Goal: Task Accomplishment & Management: Manage account settings

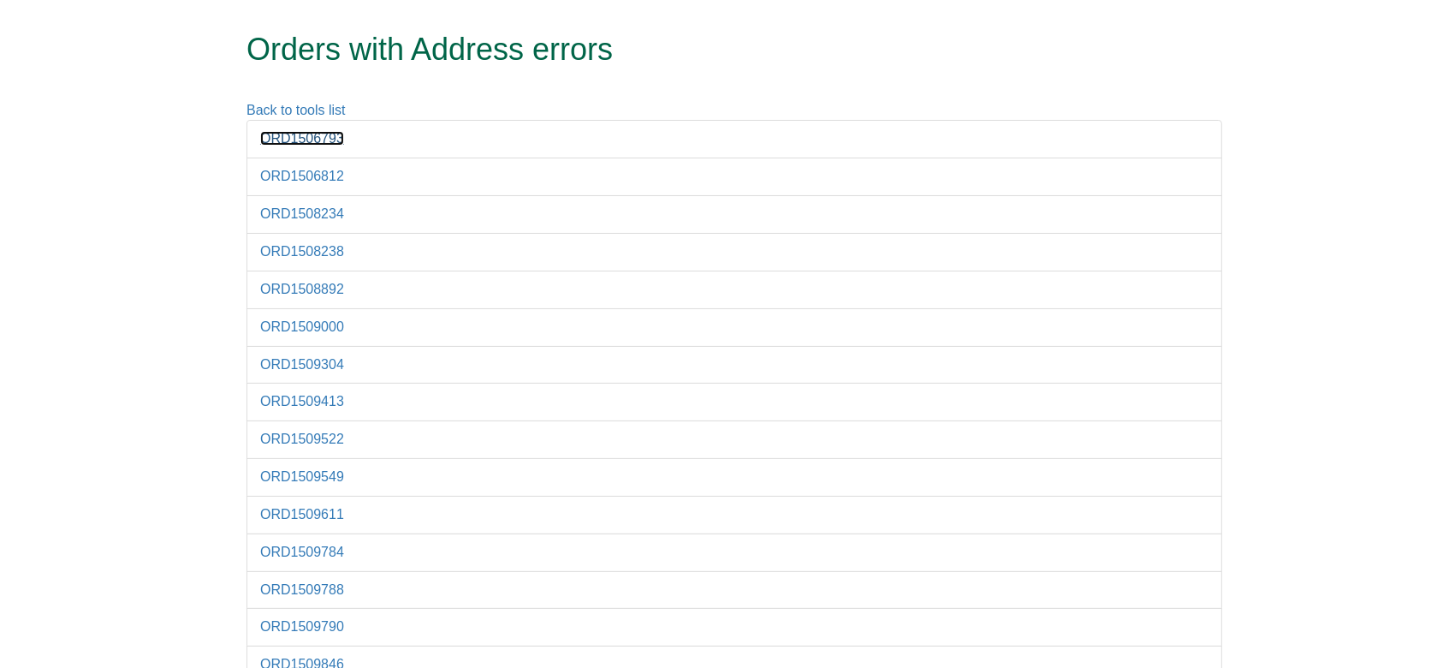
click at [313, 146] on link "ORD1506793" at bounding box center [302, 138] width 84 height 15
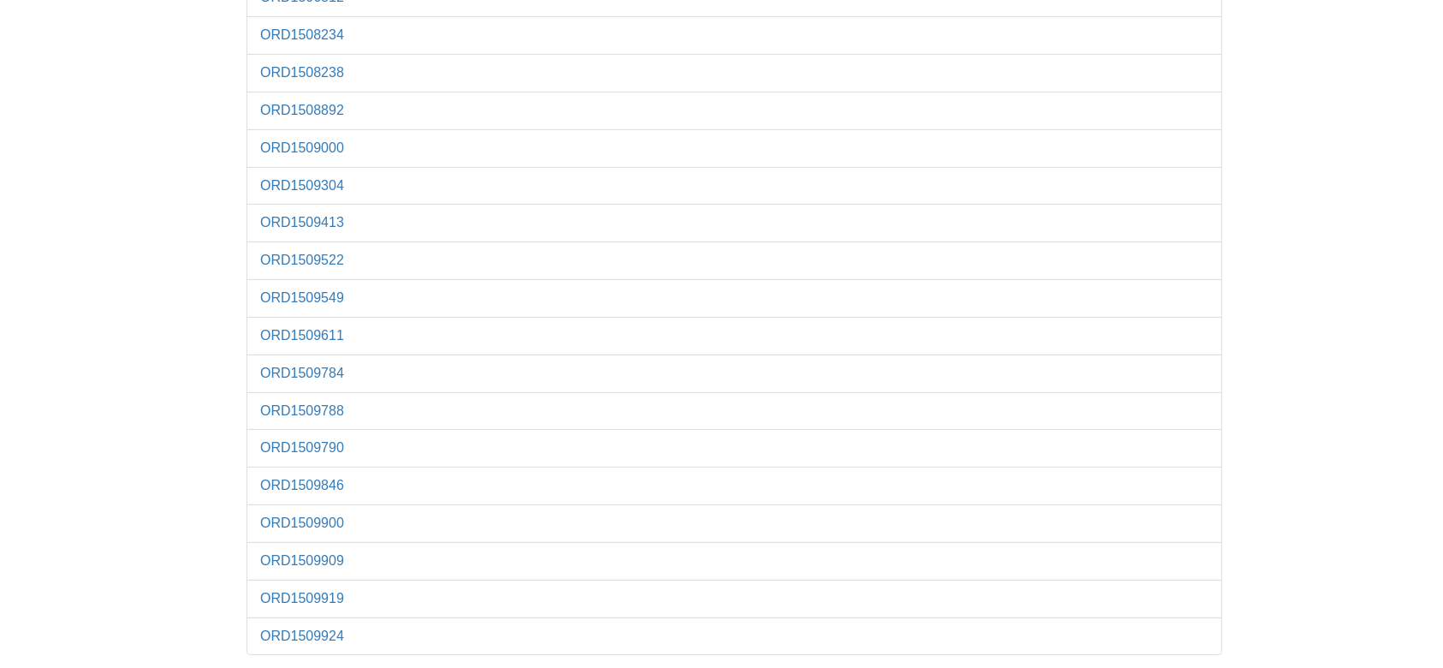
click at [275, 556] on li "ORD1509924" at bounding box center [735, 636] width 976 height 39
click at [307, 556] on link "ORD1509924" at bounding box center [302, 635] width 84 height 15
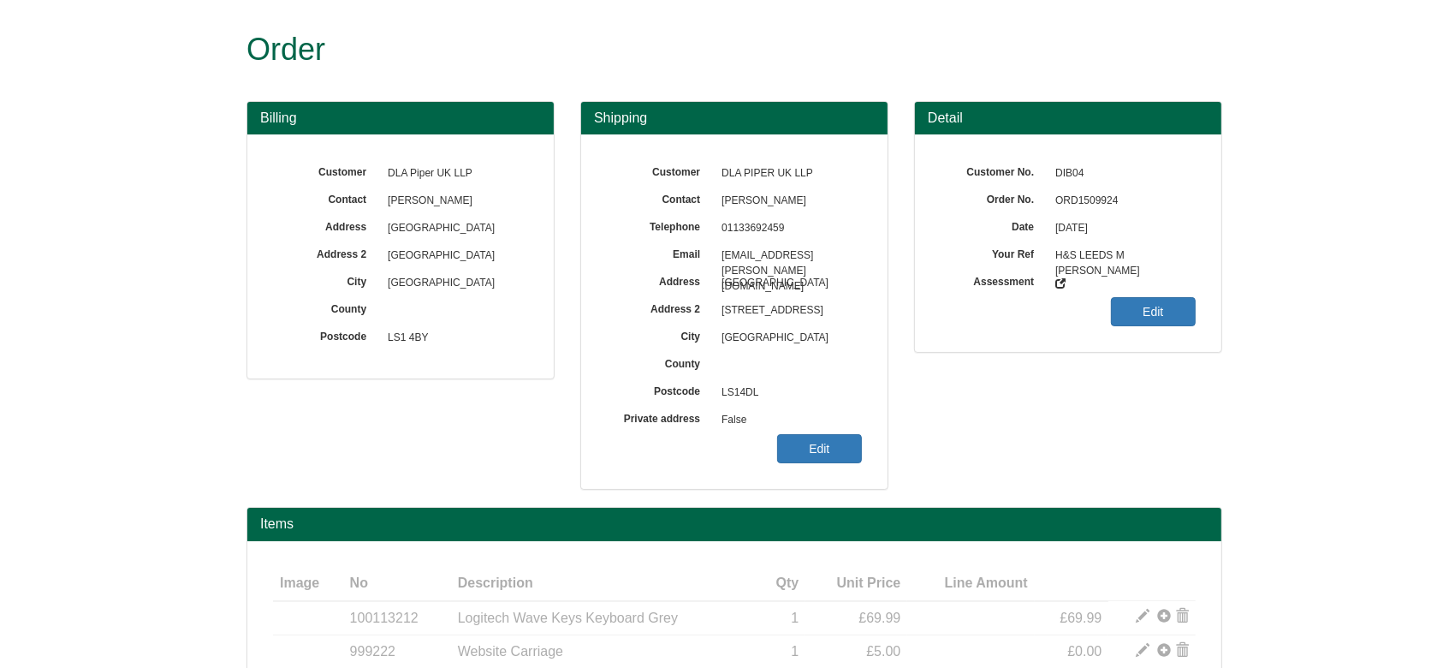
click at [1096, 202] on span "ORD1509924" at bounding box center [1121, 200] width 149 height 27
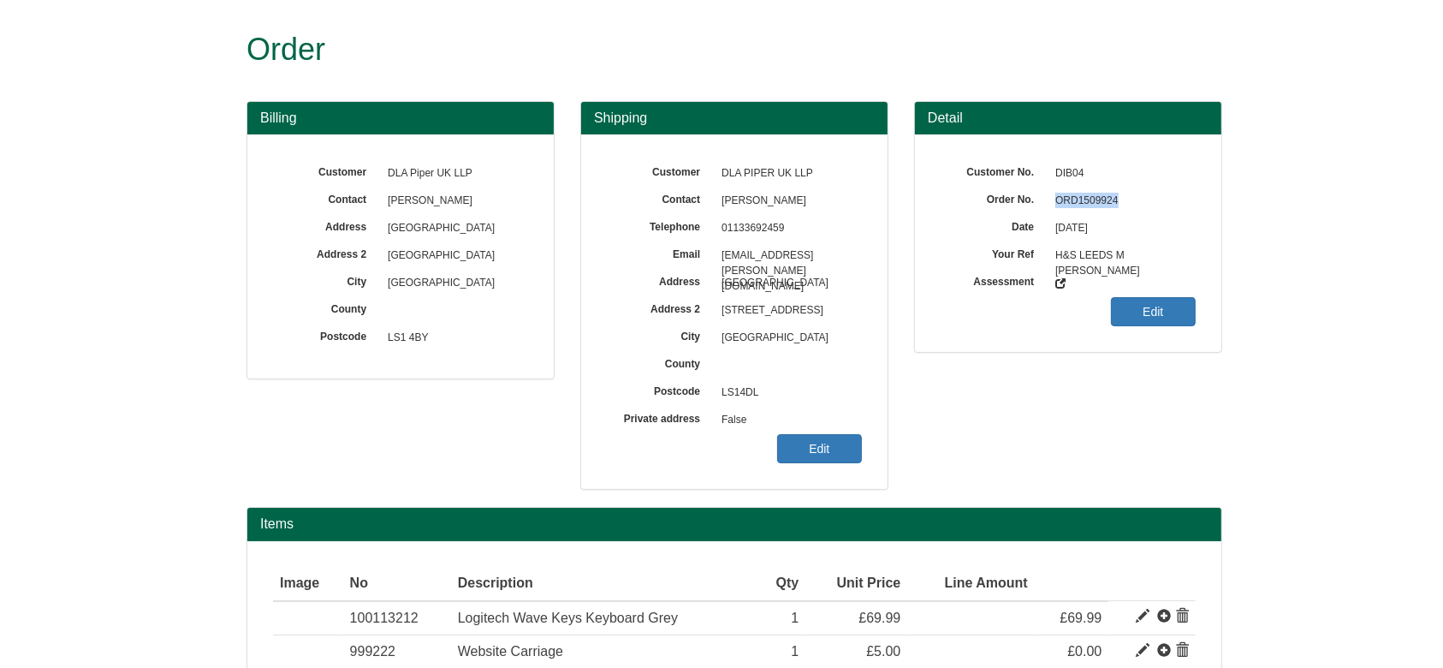
copy span "ORD1509924"
click at [822, 460] on link "Edit" at bounding box center [819, 448] width 85 height 29
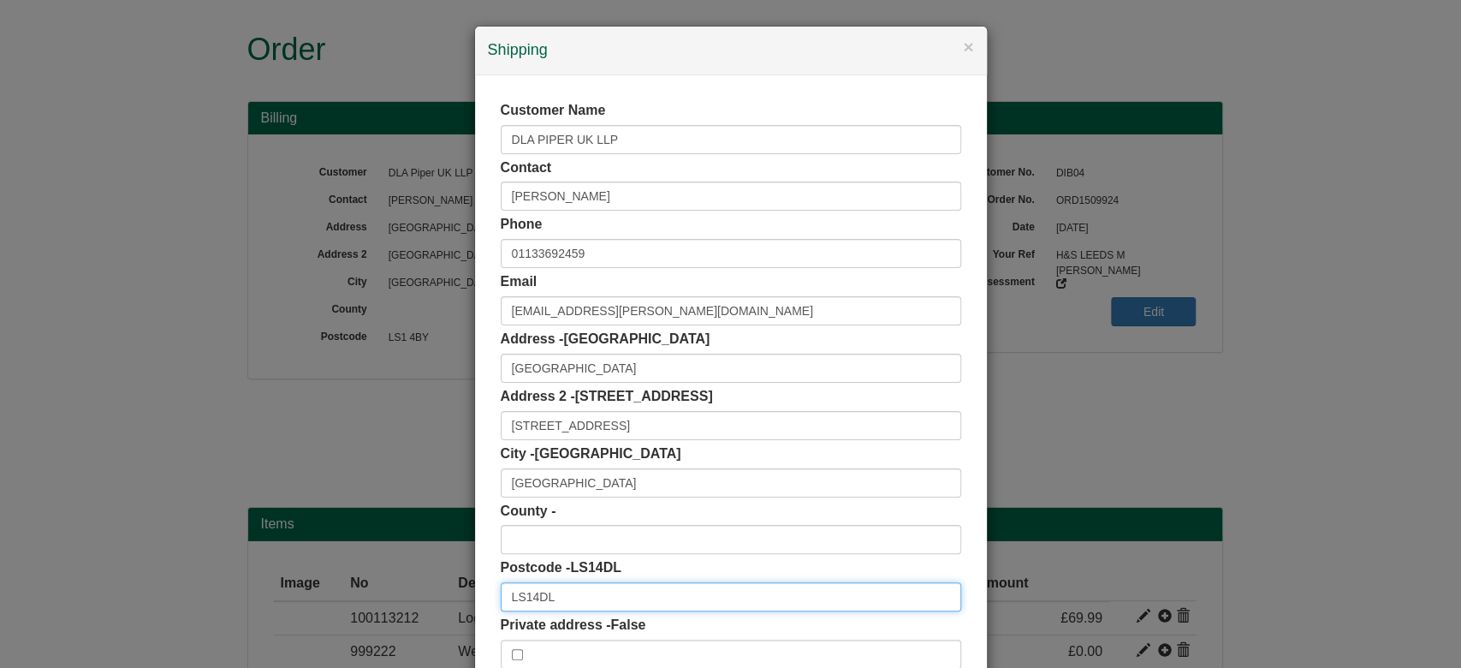
drag, startPoint x: 566, startPoint y: 604, endPoint x: 453, endPoint y: 593, distance: 113.5
click at [453, 593] on div "× Shipping Customer Name DLA PIPER UK LLP Contact Mark Nuttall Phone 0113369245…" at bounding box center [730, 334] width 1461 height 668
paste input "text"
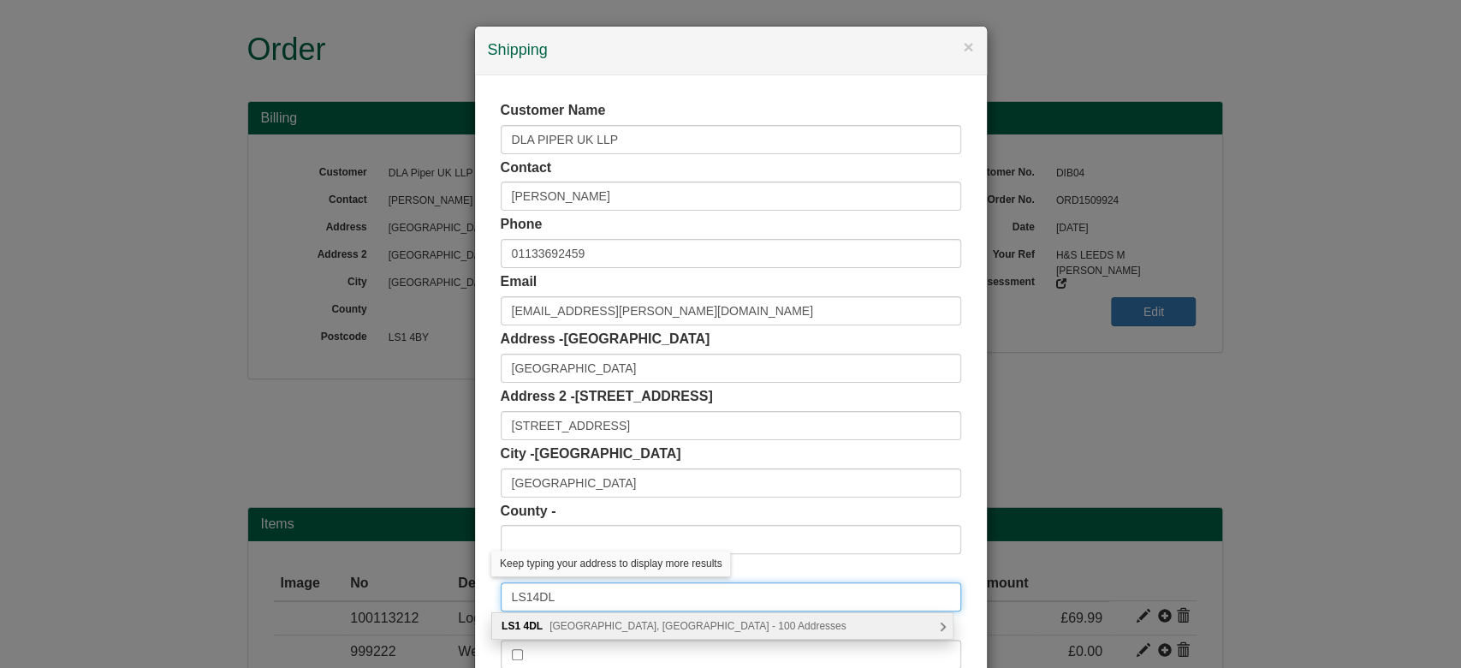
click at [524, 593] on input "LS14DL" at bounding box center [731, 596] width 461 height 29
type input "LS1 4DL"
click at [610, 632] on div "LS1 4DL Wellington Street, Leeds - 100 Addresses" at bounding box center [722, 626] width 461 height 26
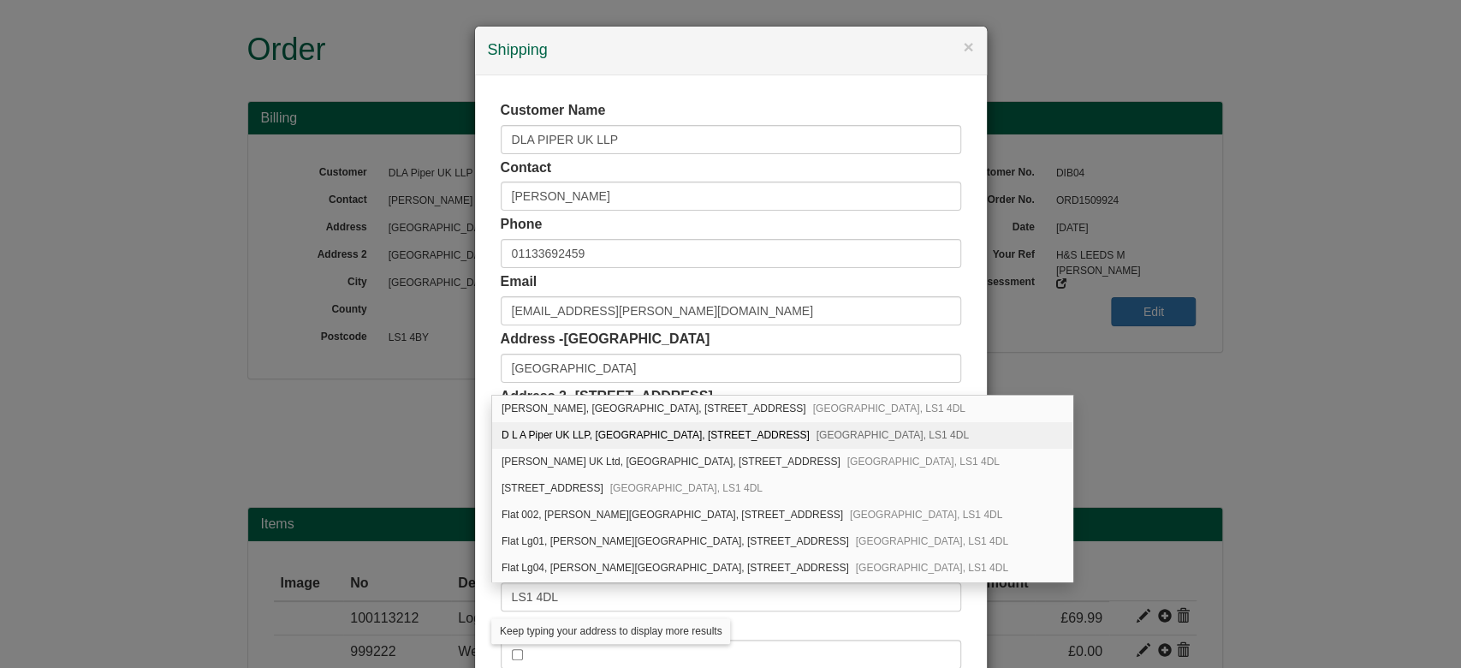
click at [698, 425] on div "D L A Piper UK LLP, City Square House, 11 Wellington Street Leeds, LS1 4DL" at bounding box center [782, 435] width 580 height 27
type input "D L A Piper UK LLP"
type input "City Square House, 11 Wellington Street"
type input "West Yorkshire"
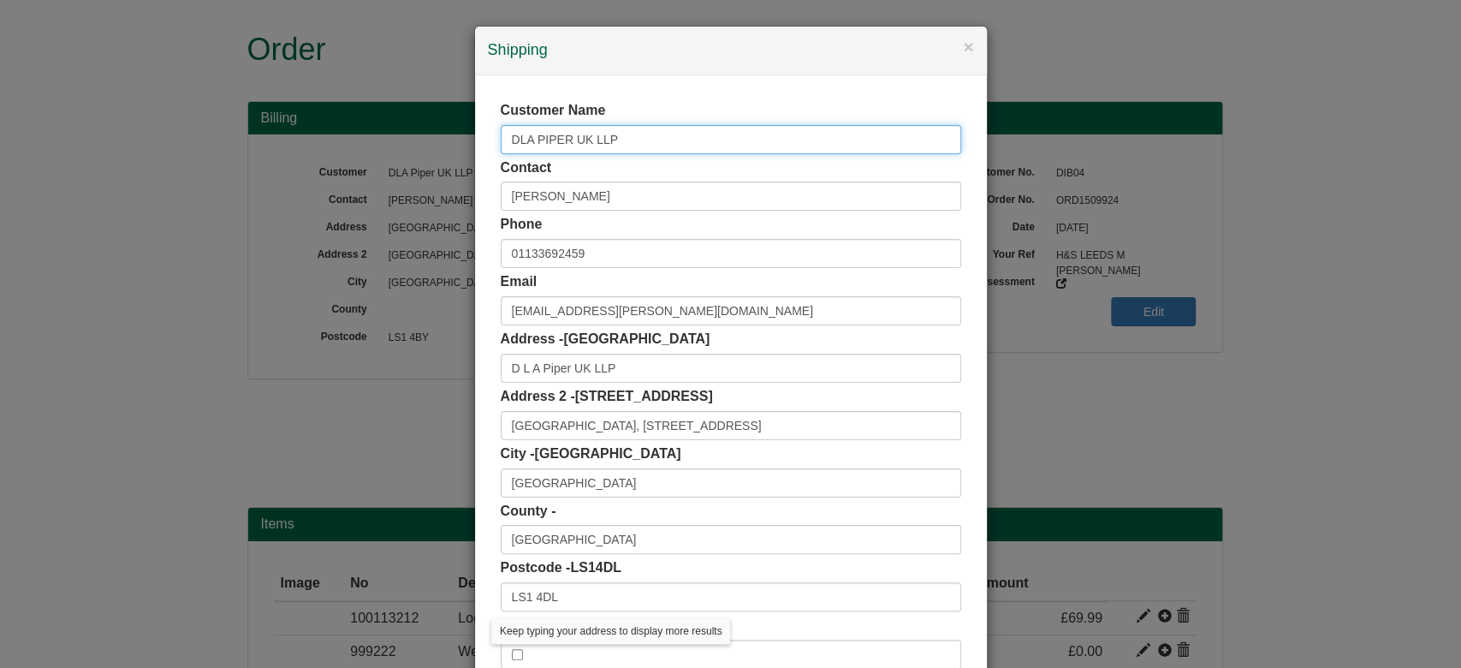
drag, startPoint x: 641, startPoint y: 134, endPoint x: 454, endPoint y: 168, distance: 190.4
click at [454, 168] on div "× Shipping Customer Name DLA PIPER UK LLP Contact Mark Nuttall Phone 0113369245…" at bounding box center [730, 334] width 1461 height 668
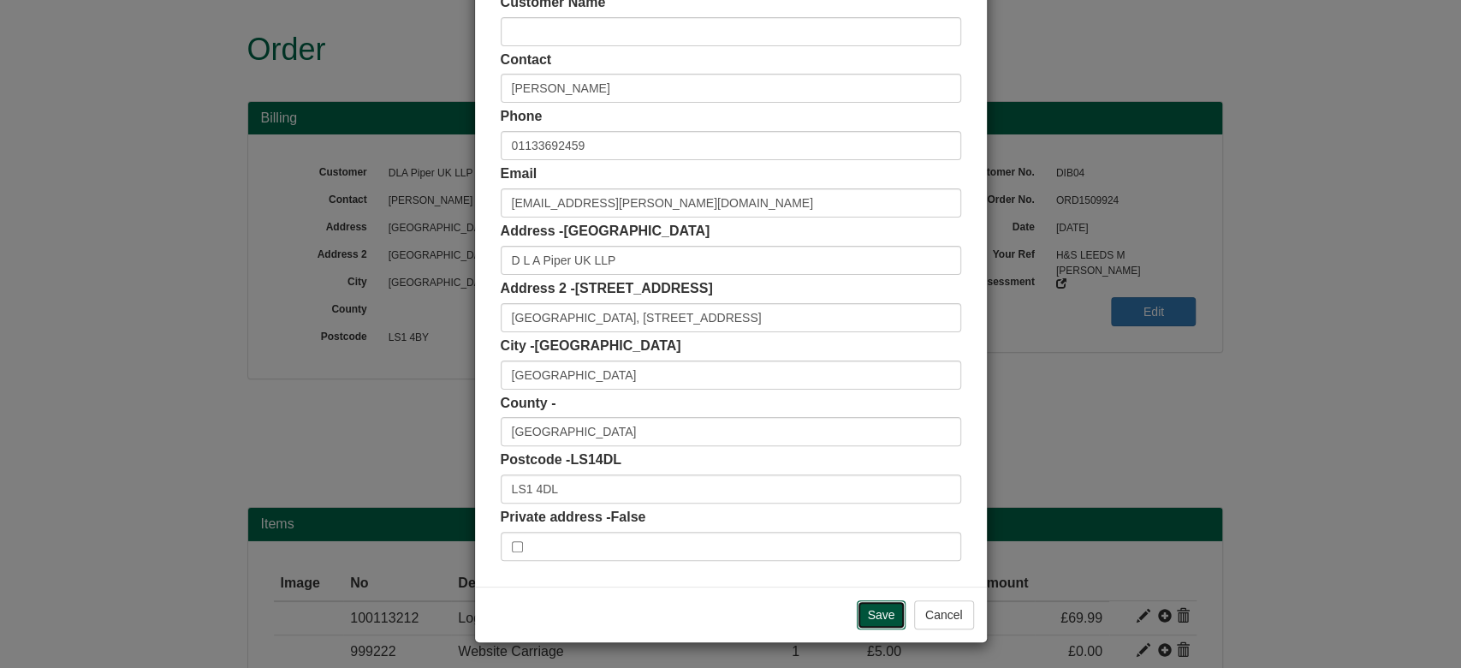
click at [865, 613] on input "Save" at bounding box center [882, 614] width 50 height 29
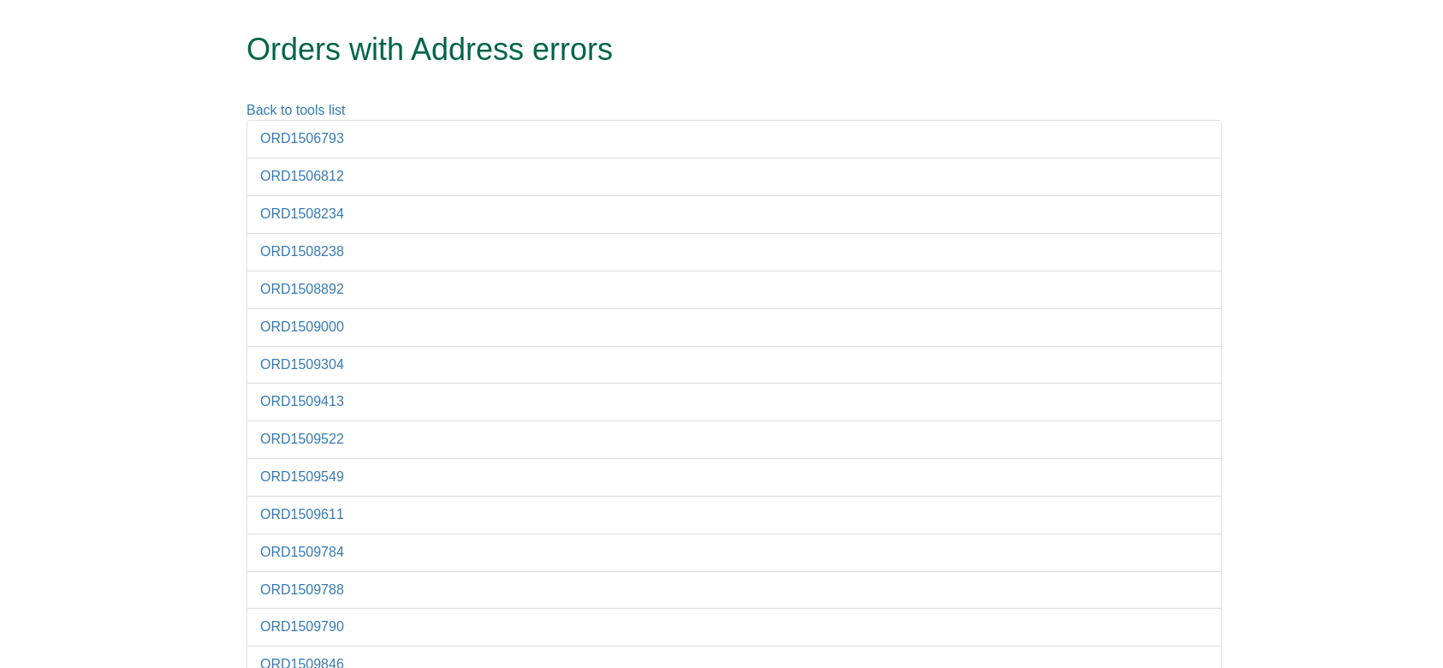
scroll to position [142, 0]
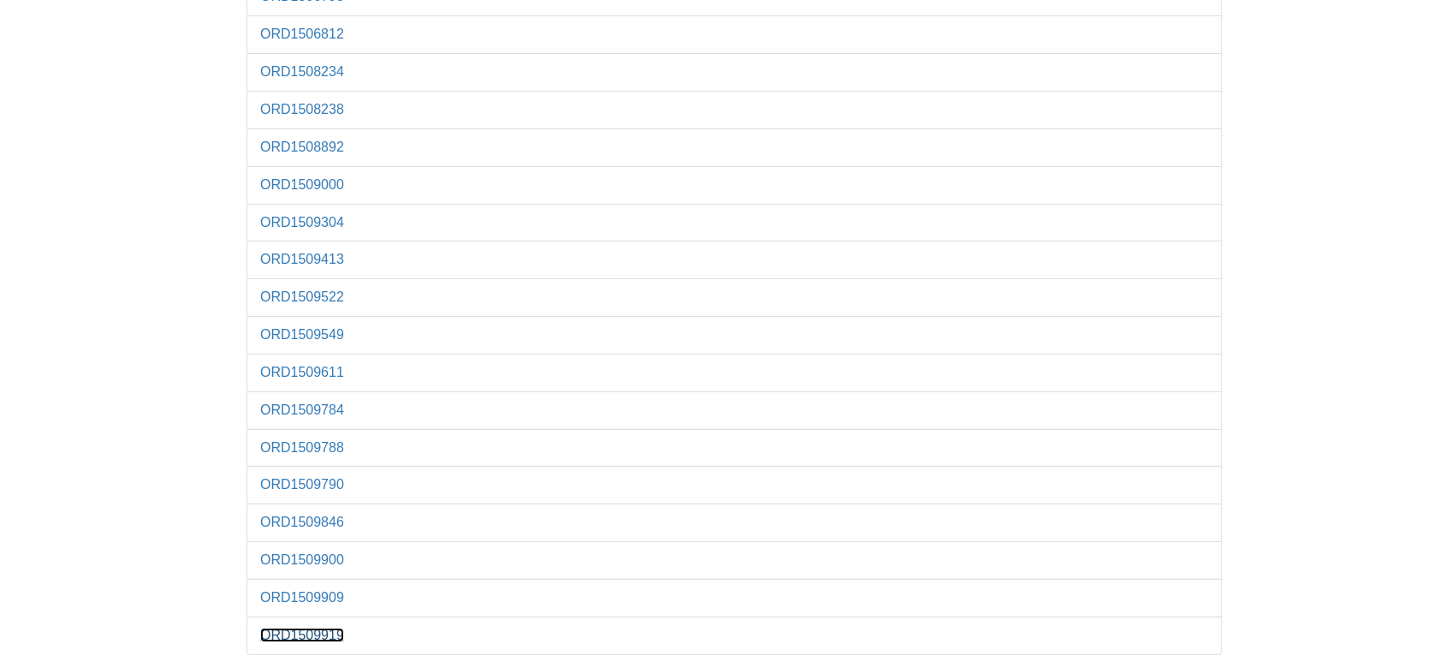
click at [324, 634] on link "ORD1509919" at bounding box center [302, 635] width 84 height 15
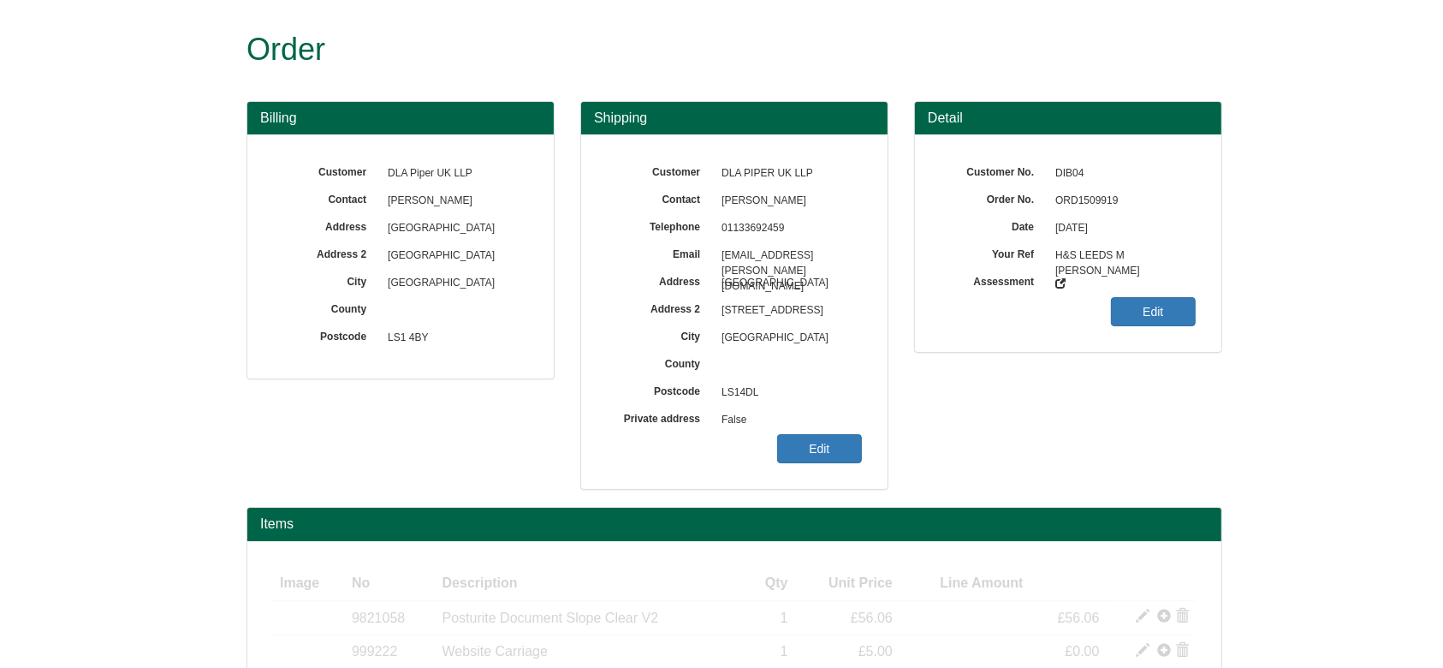
click at [1098, 220] on span "[DATE]" at bounding box center [1121, 228] width 149 height 27
click at [1091, 209] on span "ORD1509919" at bounding box center [1121, 200] width 149 height 27
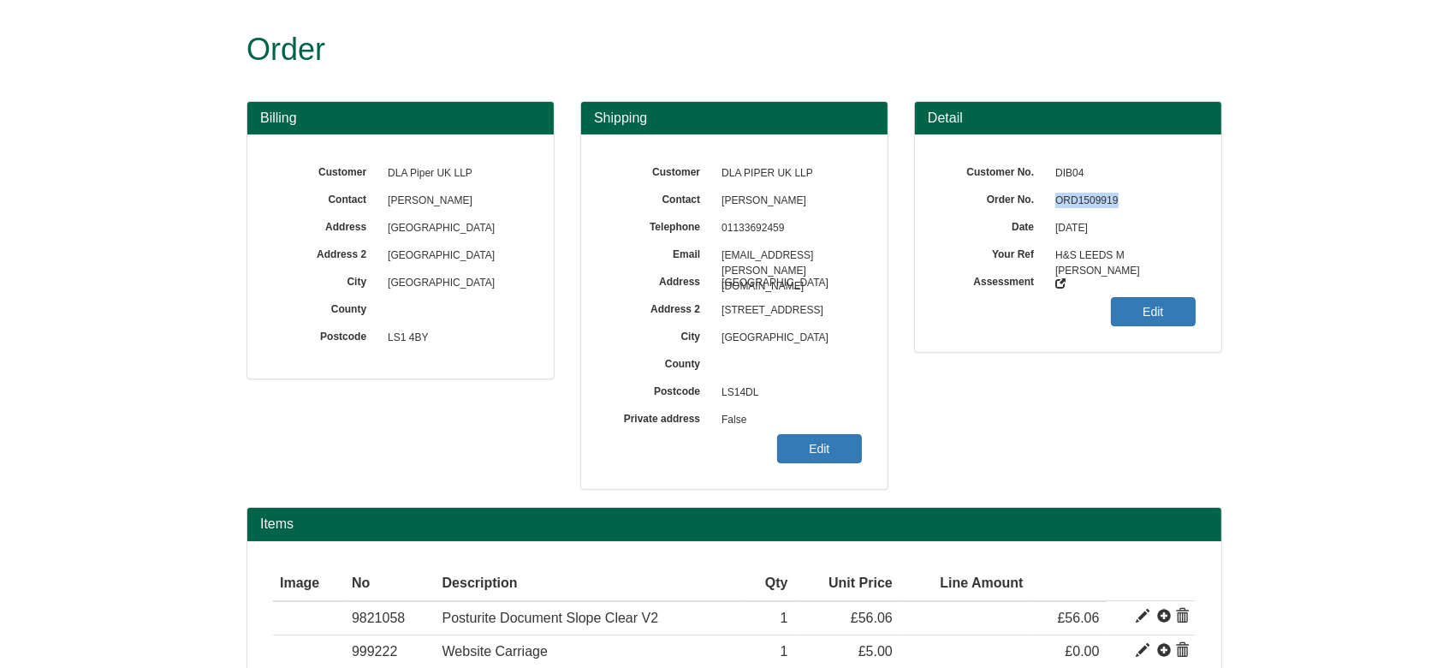
click at [1091, 209] on span "ORD1509919" at bounding box center [1121, 200] width 149 height 27
copy span "ORD1509919"
click at [853, 429] on span "False" at bounding box center [787, 420] width 149 height 27
click at [819, 465] on div "Customer DLA PIPER UK LLP Contact Mark Nuttall Telephone 01133692459 Email mark…" at bounding box center [734, 311] width 306 height 354
click at [809, 451] on link "Edit" at bounding box center [819, 448] width 85 height 29
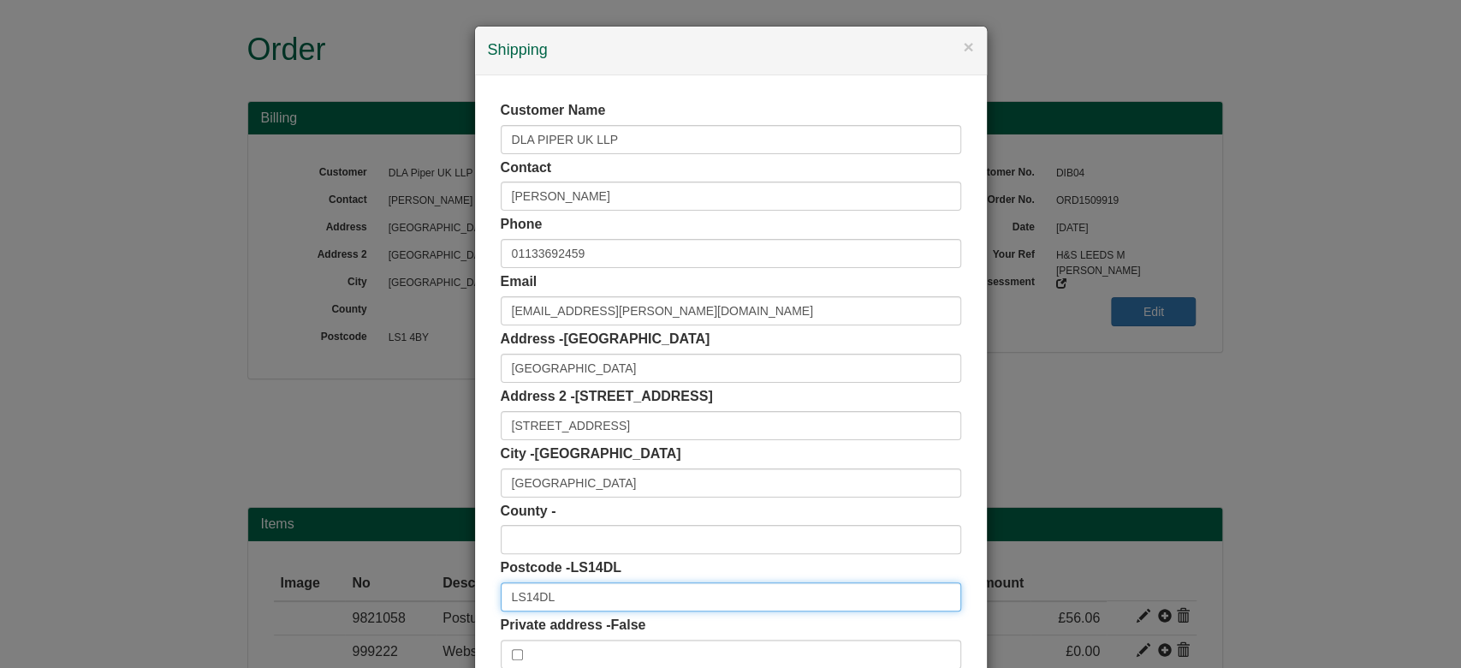
click at [520, 597] on input "LS14DL" at bounding box center [731, 596] width 461 height 29
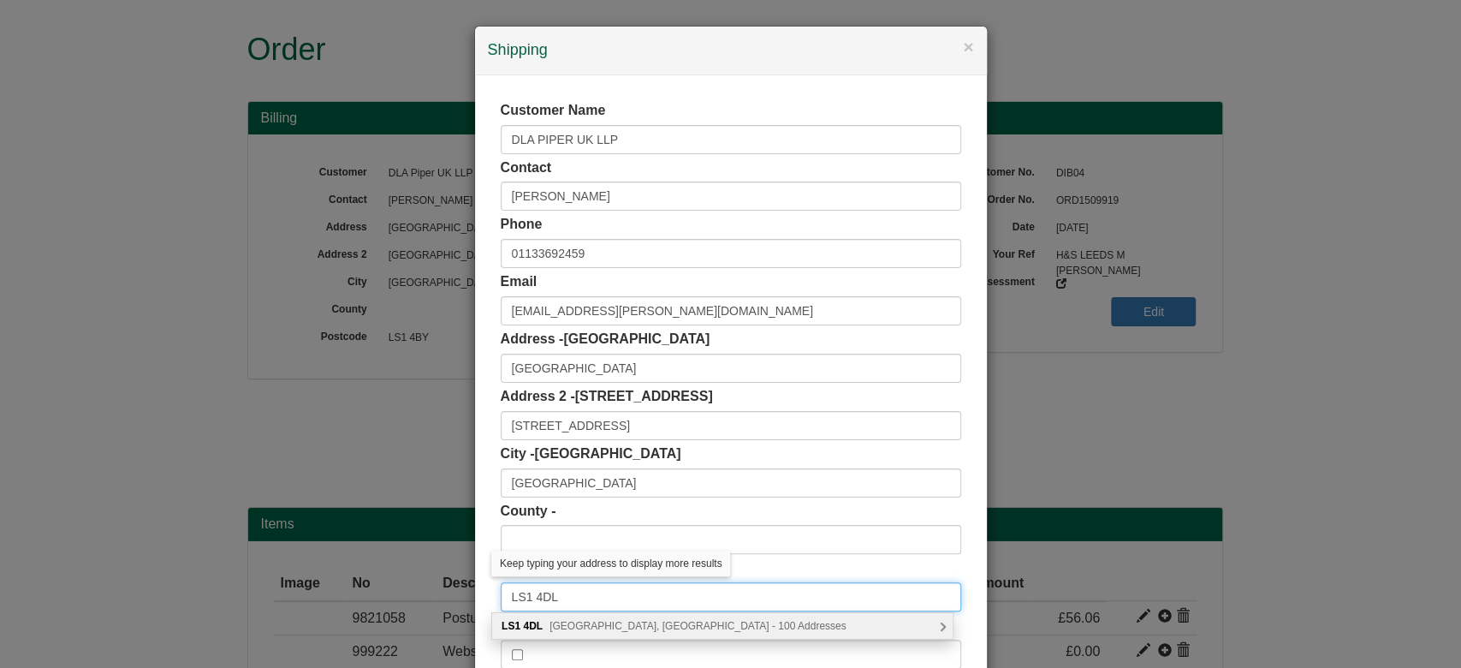
type input "LS1 4DL"
click at [552, 623] on span "Wellington Street, Leeds - 100 Addresses" at bounding box center [698, 626] width 297 height 12
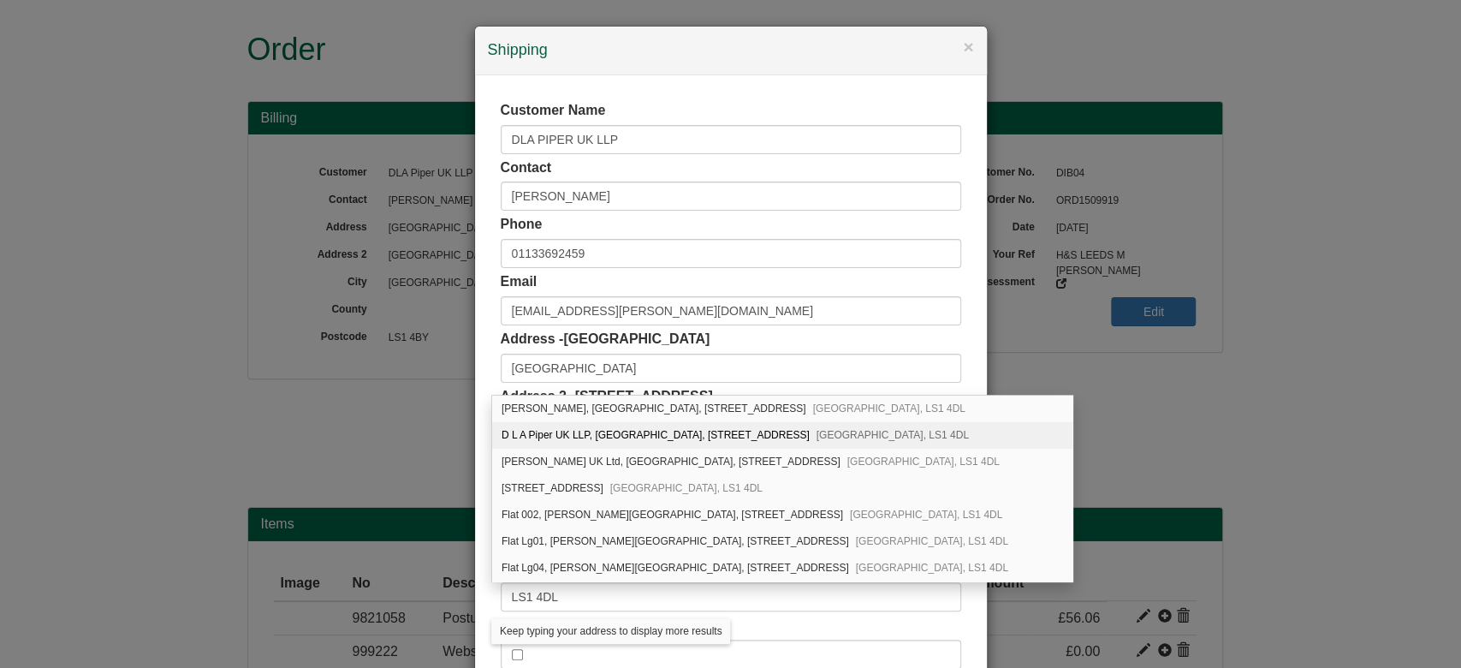
click at [568, 438] on div "D L A Piper UK LLP, City Square House, 11 Wellington Street Leeds, LS1 4DL" at bounding box center [782, 435] width 580 height 27
type input "D L A Piper UK LLP"
type input "City Square House, 11 Wellington Street"
type input "West Yorkshire"
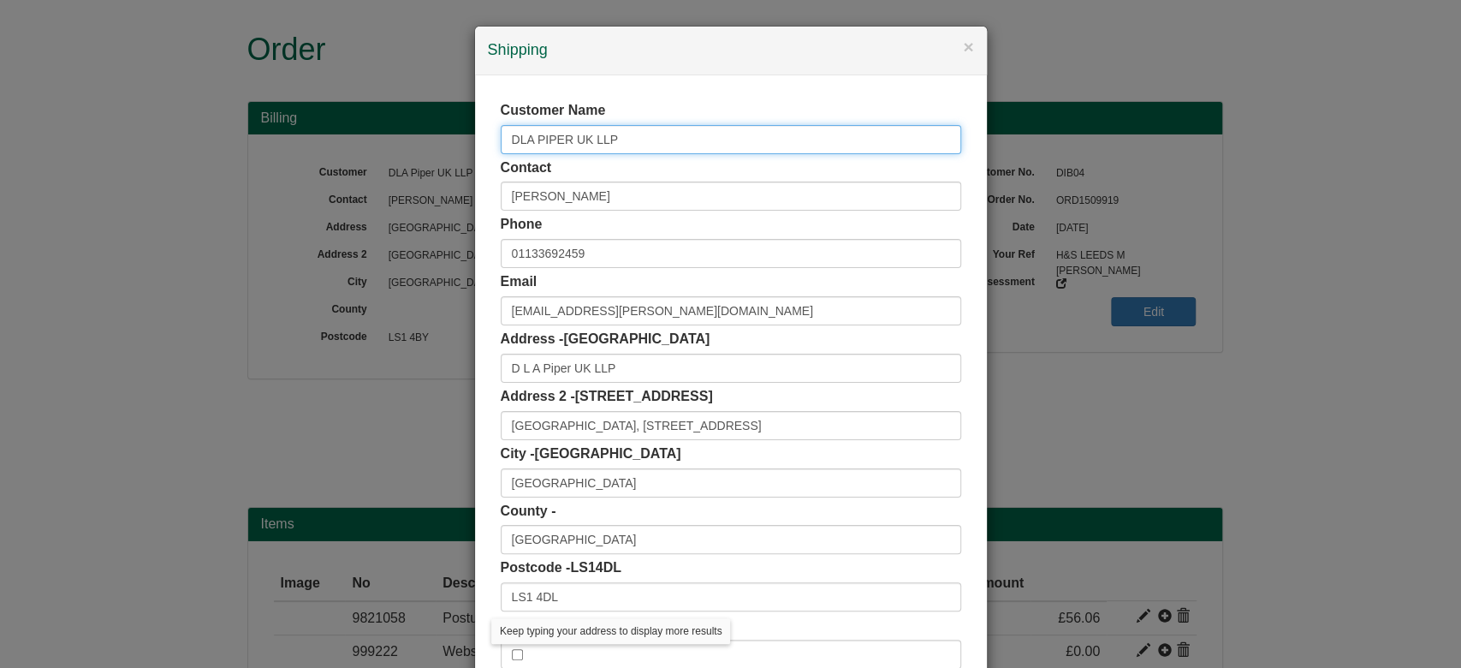
drag, startPoint x: 655, startPoint y: 138, endPoint x: 386, endPoint y: 211, distance: 278.7
click at [386, 211] on div "× Shipping Customer Name DLA PIPER UK LLP Contact Mark Nuttall Phone 0113369245…" at bounding box center [730, 334] width 1461 height 668
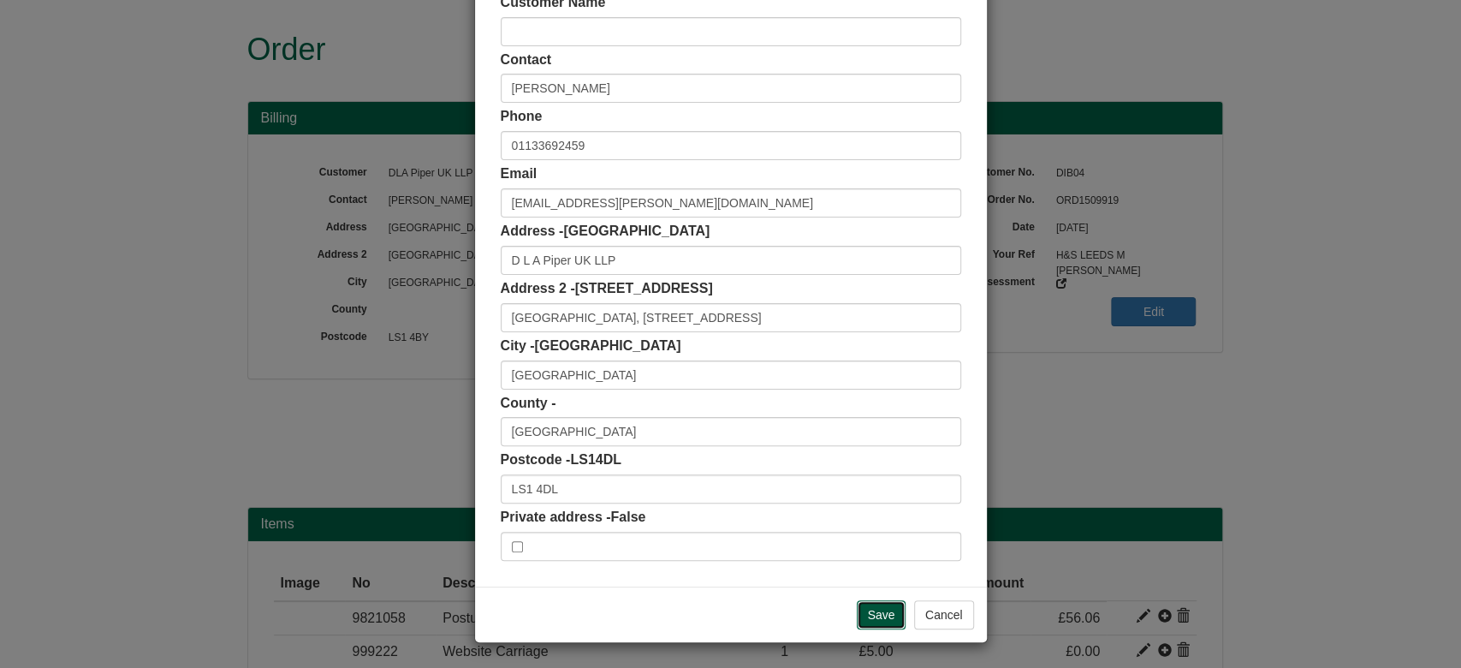
click at [886, 611] on input "Save" at bounding box center [882, 614] width 50 height 29
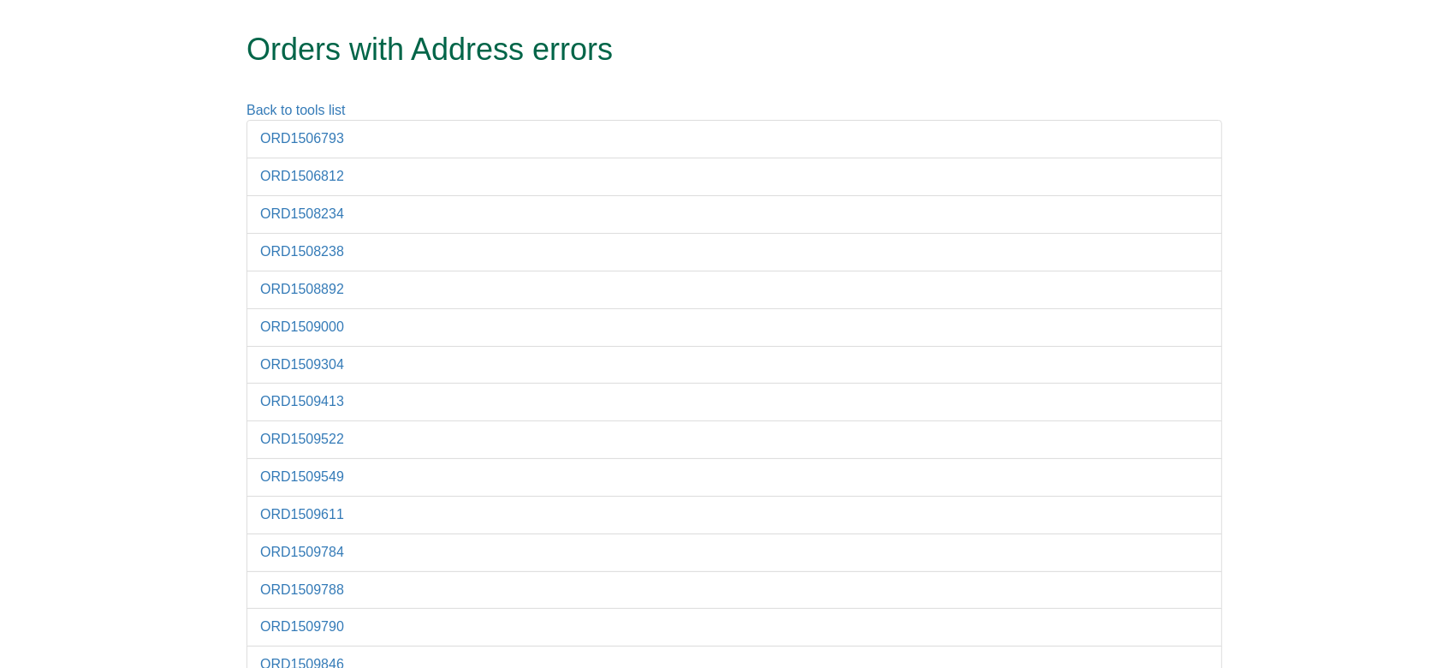
scroll to position [104, 0]
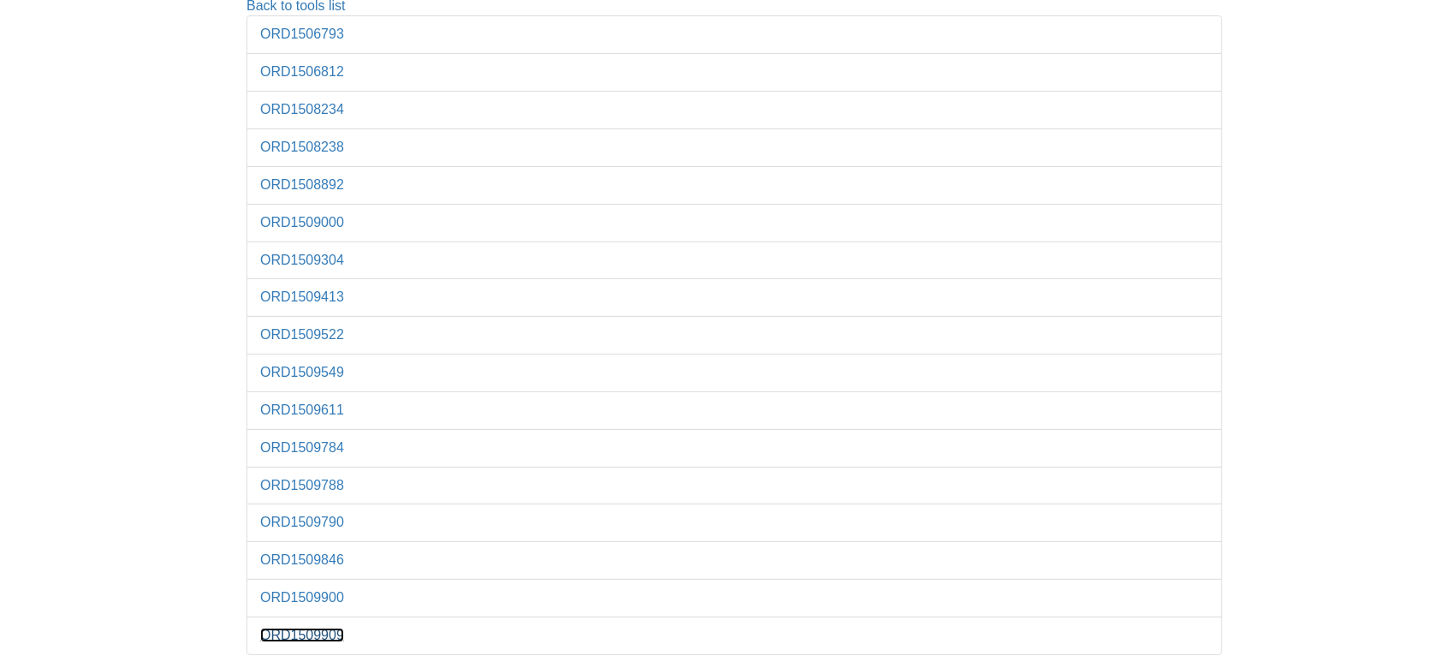
click at [308, 628] on link "ORD1509909" at bounding box center [302, 635] width 84 height 15
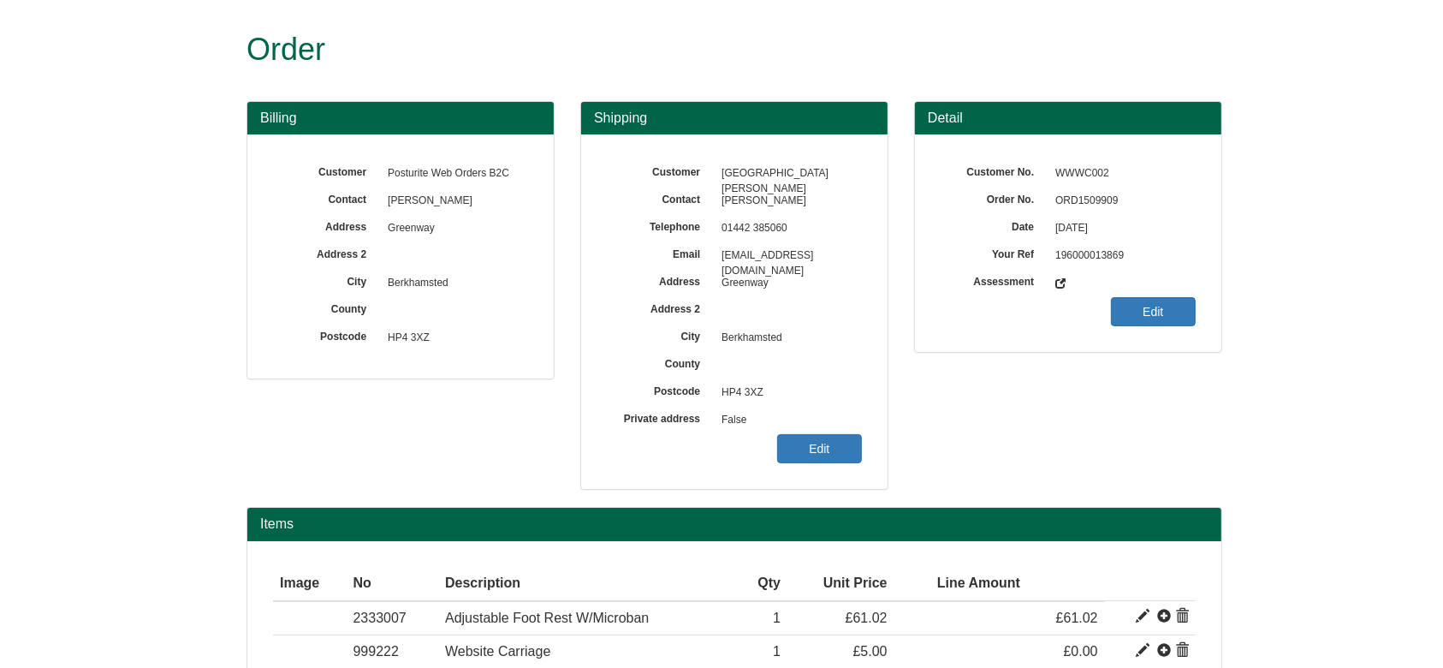
click at [1081, 187] on span "ORD1509909" at bounding box center [1121, 200] width 149 height 27
copy span "ORD1509909"
click at [804, 453] on link "Edit" at bounding box center [819, 448] width 85 height 29
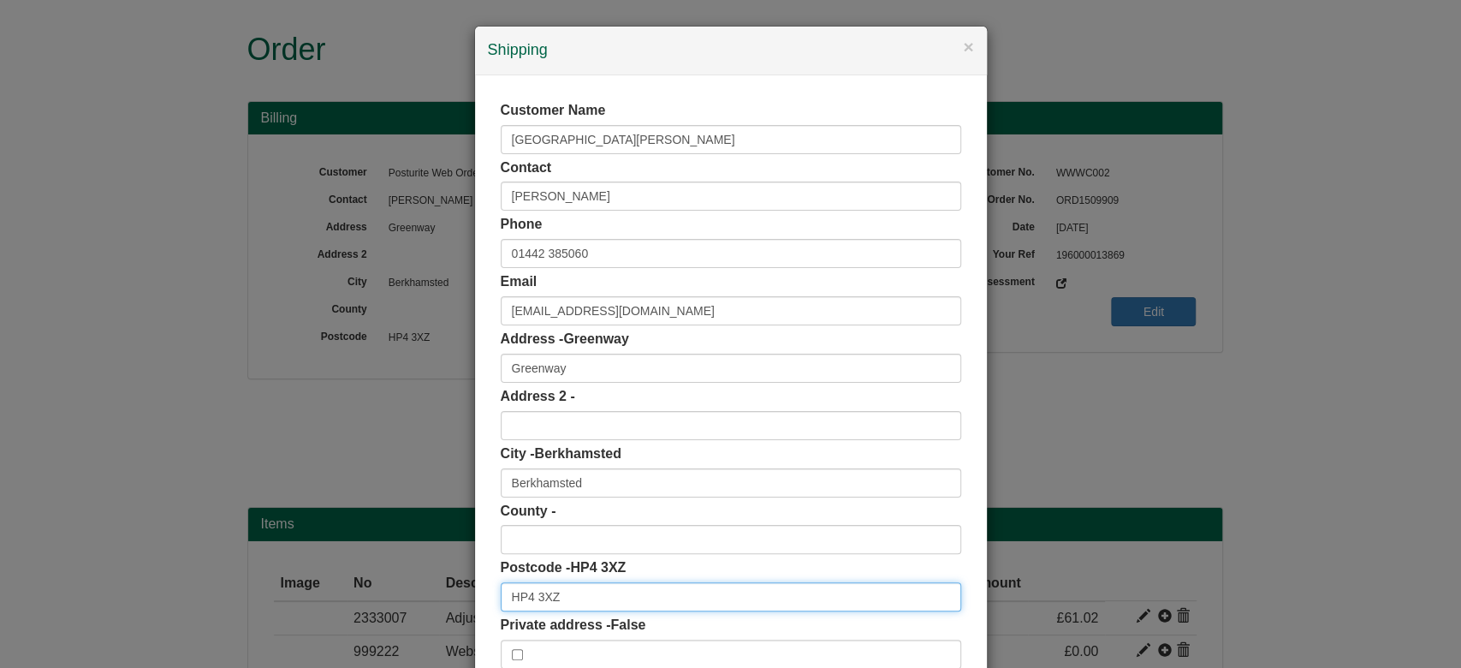
drag, startPoint x: 577, startPoint y: 590, endPoint x: 389, endPoint y: 580, distance: 188.6
click at [389, 580] on div "× Shipping Customer Name St Thomas More School Contact Marian Lally Phone 01442…" at bounding box center [730, 334] width 1461 height 668
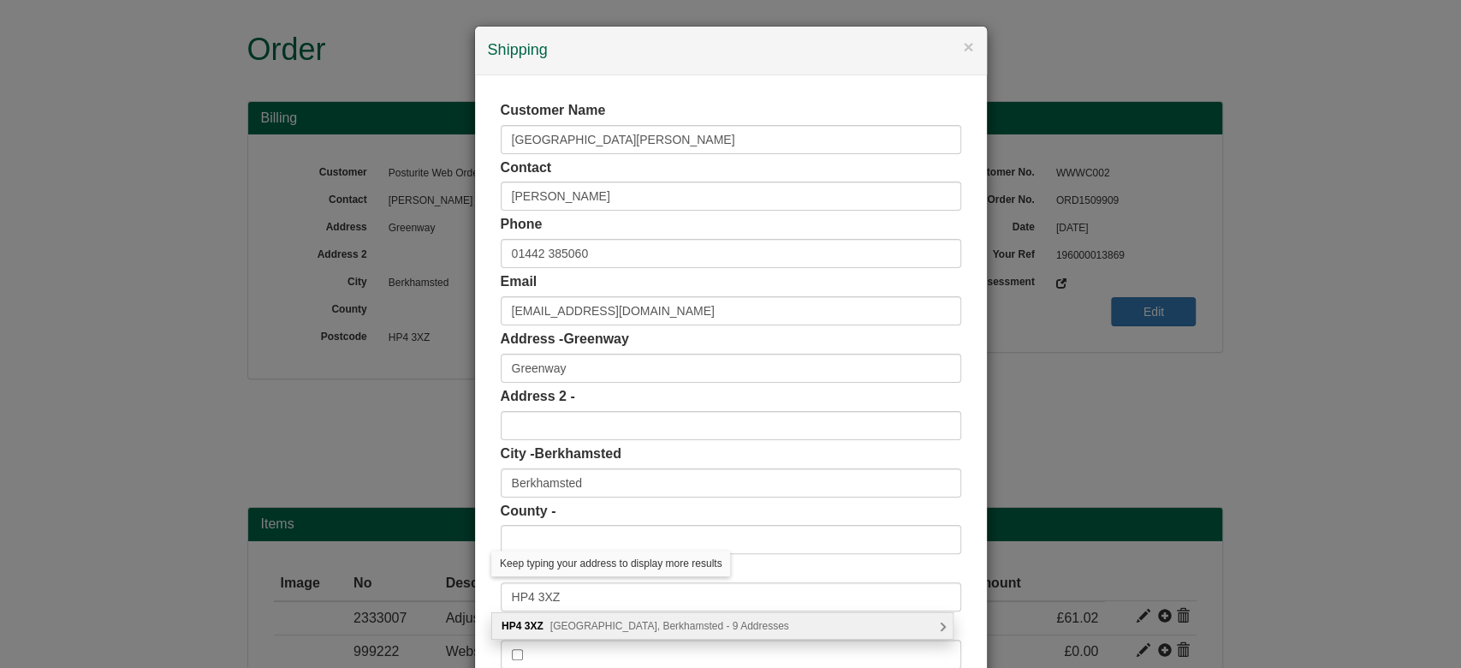
click at [610, 628] on span "Oaklands, Berkhamsted - 9 Addresses" at bounding box center [669, 626] width 239 height 12
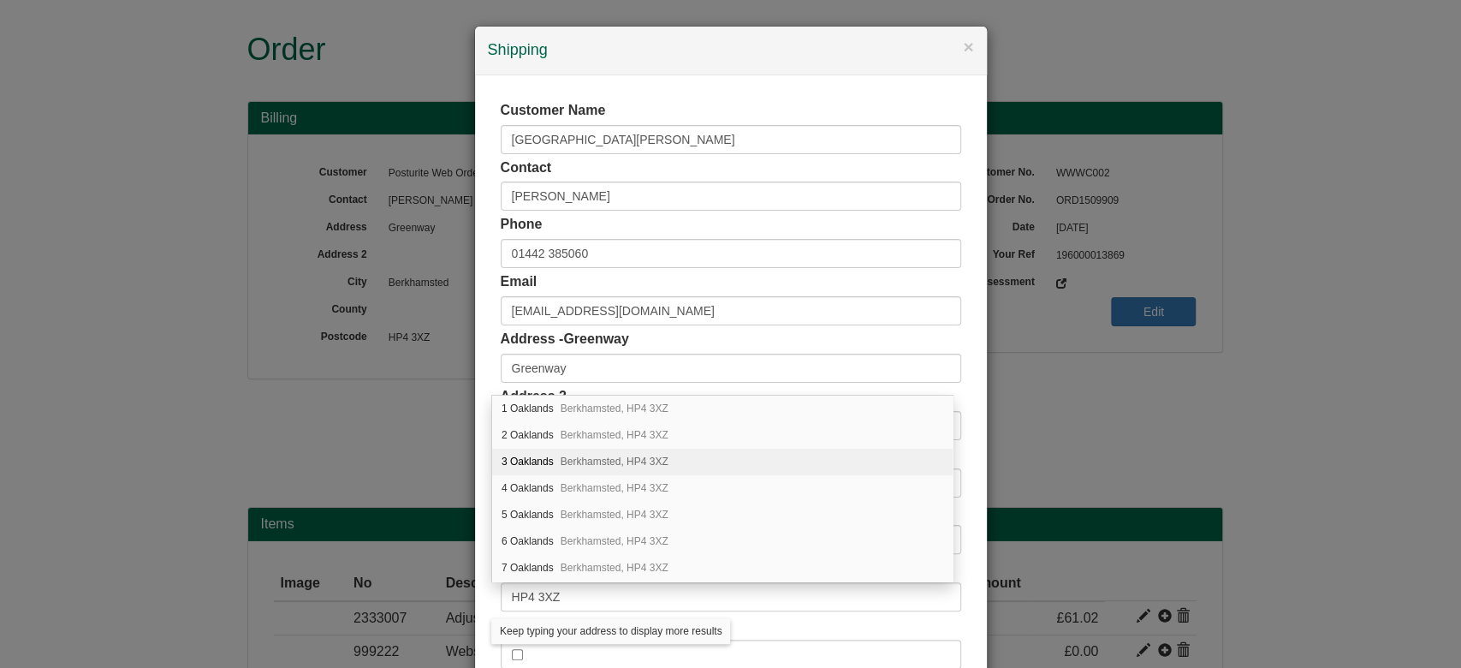
click at [475, 326] on div "Customer Name St Thomas More School Contact Marian Lally Phone 01442 385060 Ema…" at bounding box center [731, 384] width 512 height 619
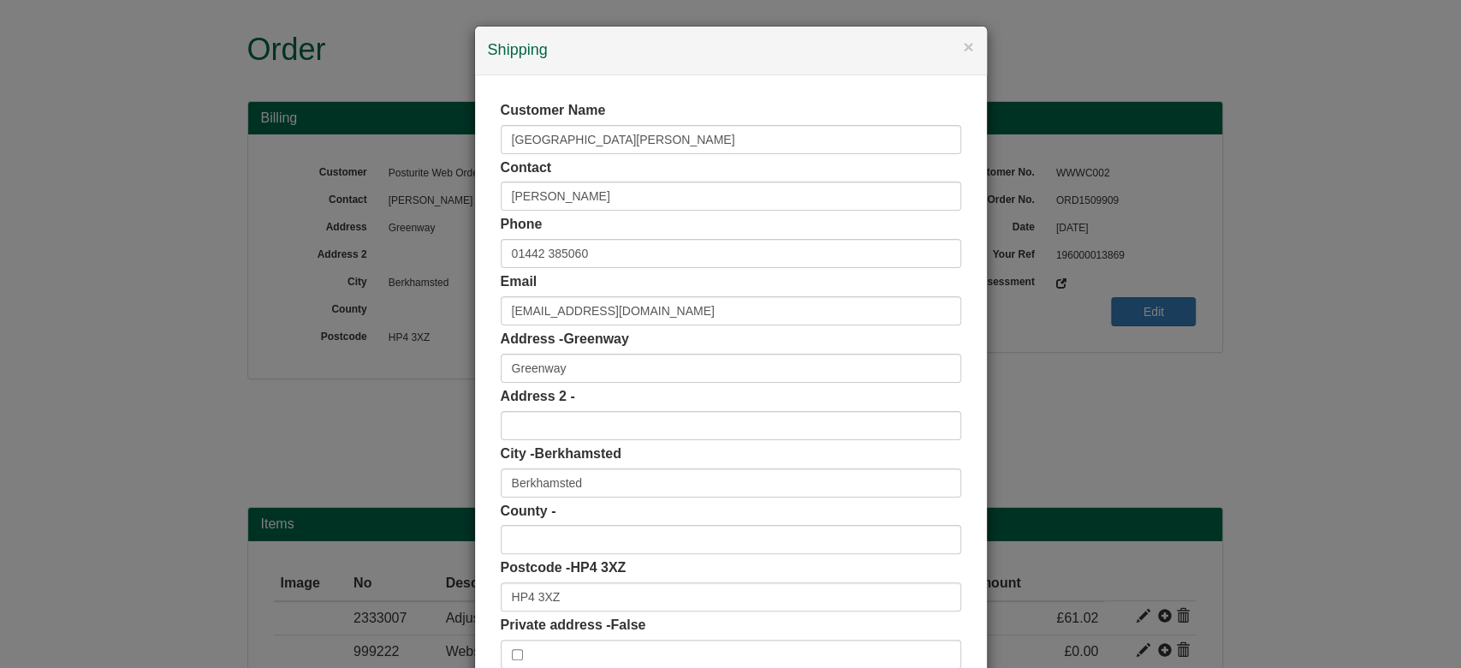
click at [586, 384] on div "Customer Name St Thomas More School Contact Marian Lally Phone 01442 385060 Ema…" at bounding box center [731, 385] width 461 height 568
click at [575, 358] on input "Greenway" at bounding box center [731, 368] width 461 height 29
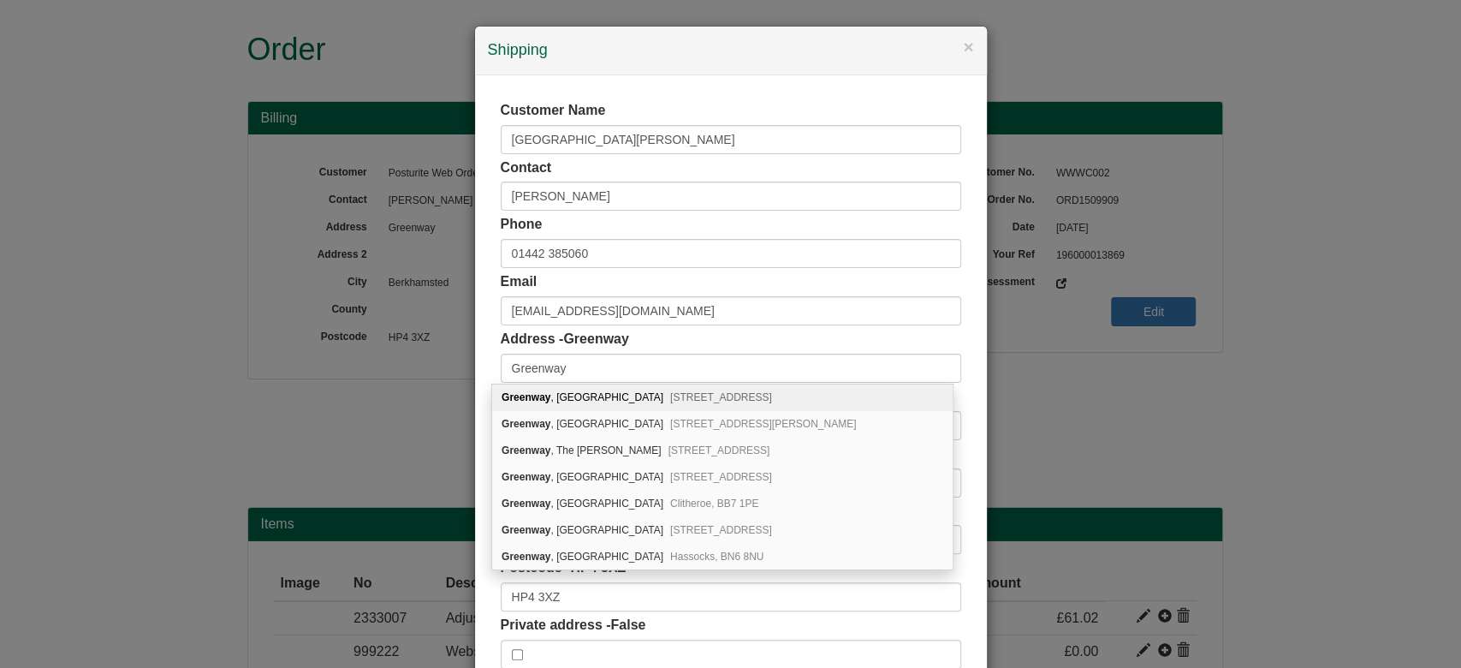
click at [475, 407] on div "Customer Name St Thomas More School Contact Marian Lally Phone 01442 385060 Ema…" at bounding box center [731, 384] width 512 height 619
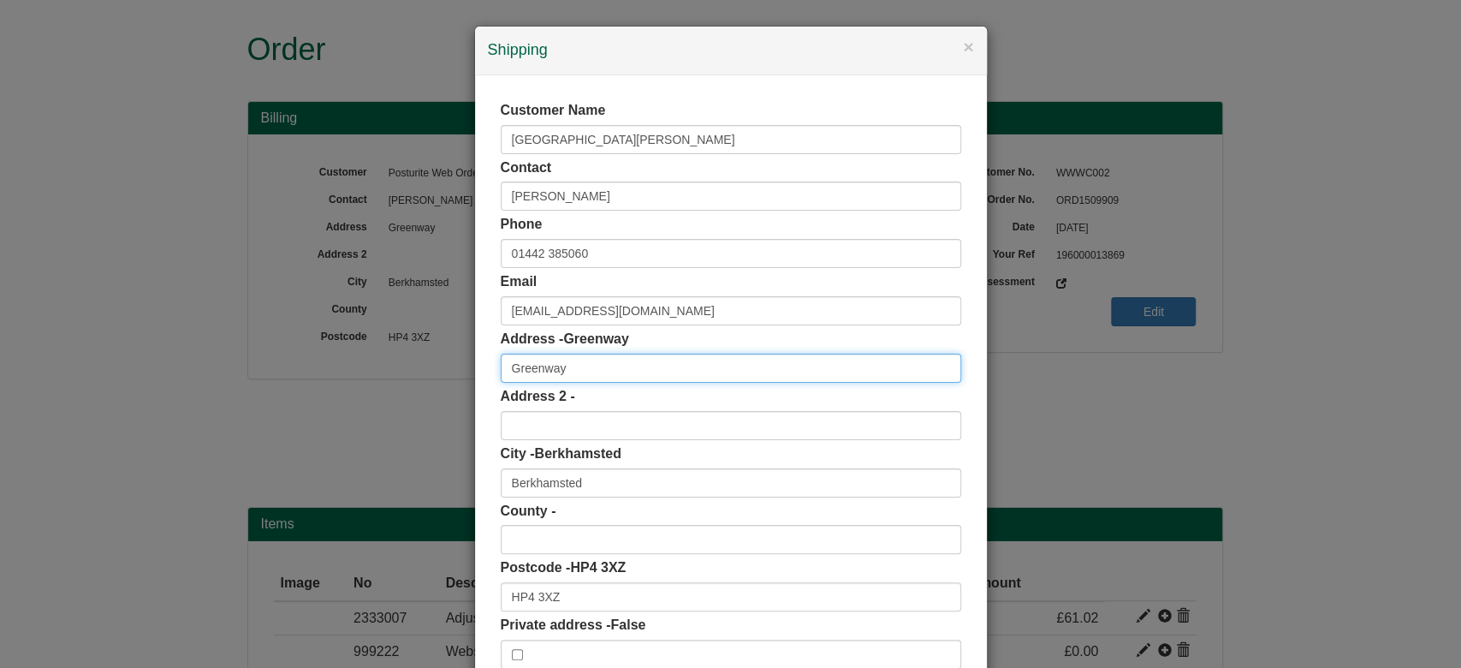
click at [568, 382] on input "Greenway" at bounding box center [731, 368] width 461 height 29
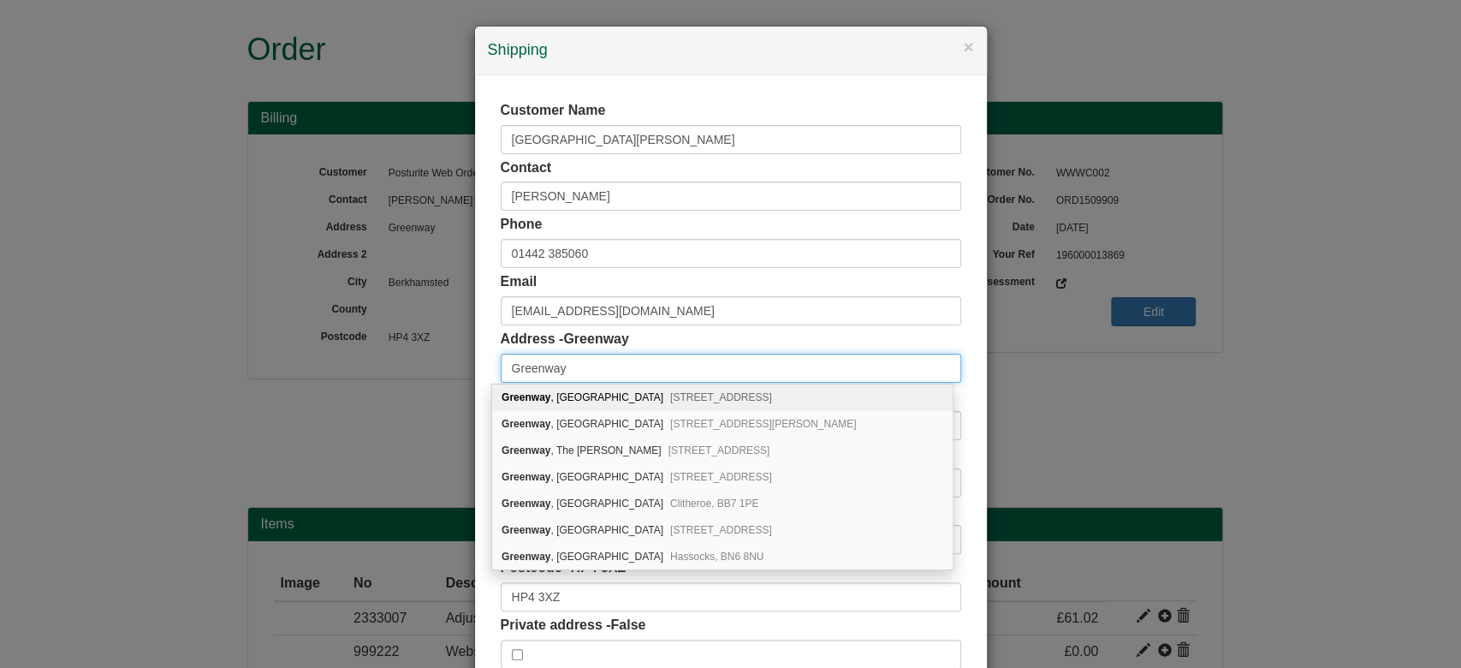
type input "Greenway"
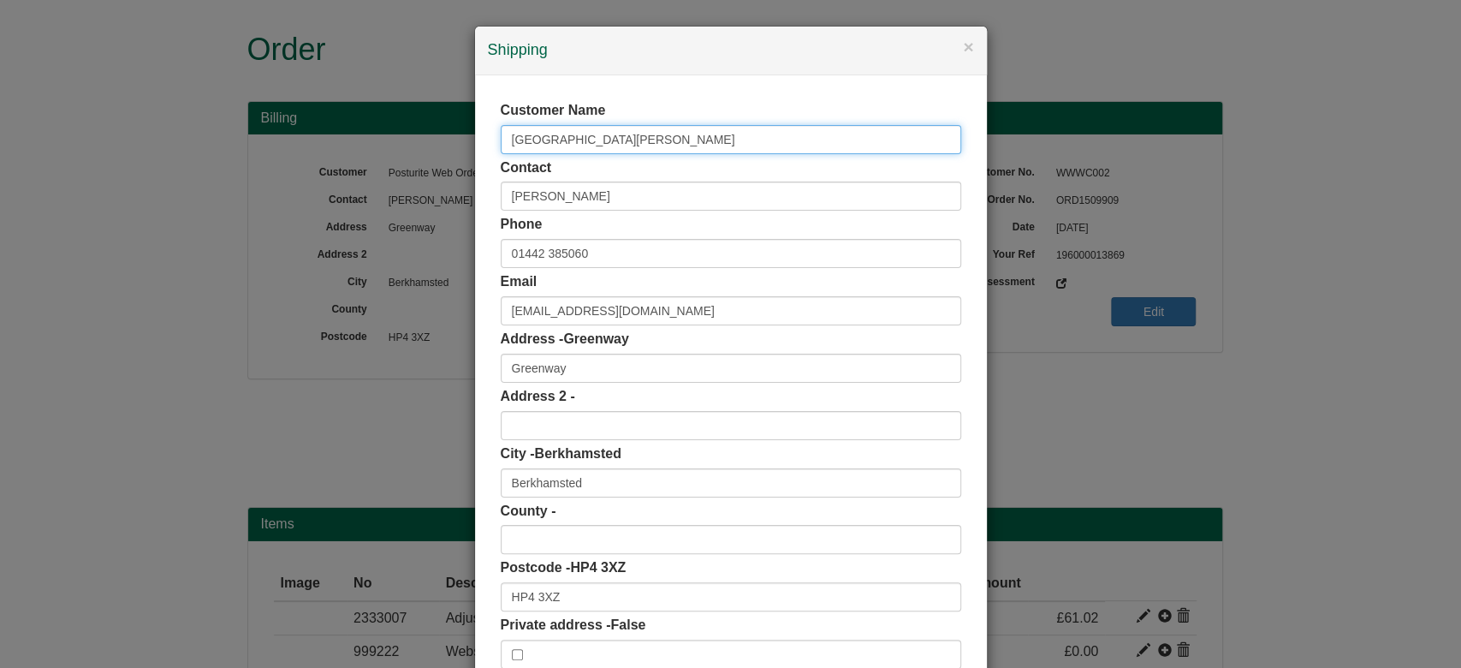
drag, startPoint x: 651, startPoint y: 146, endPoint x: 438, endPoint y: 105, distance: 216.1
click at [438, 105] on div "× Shipping Customer Name St Thomas More School Contact Marian Lally Phone 01442…" at bounding box center [730, 334] width 1461 height 668
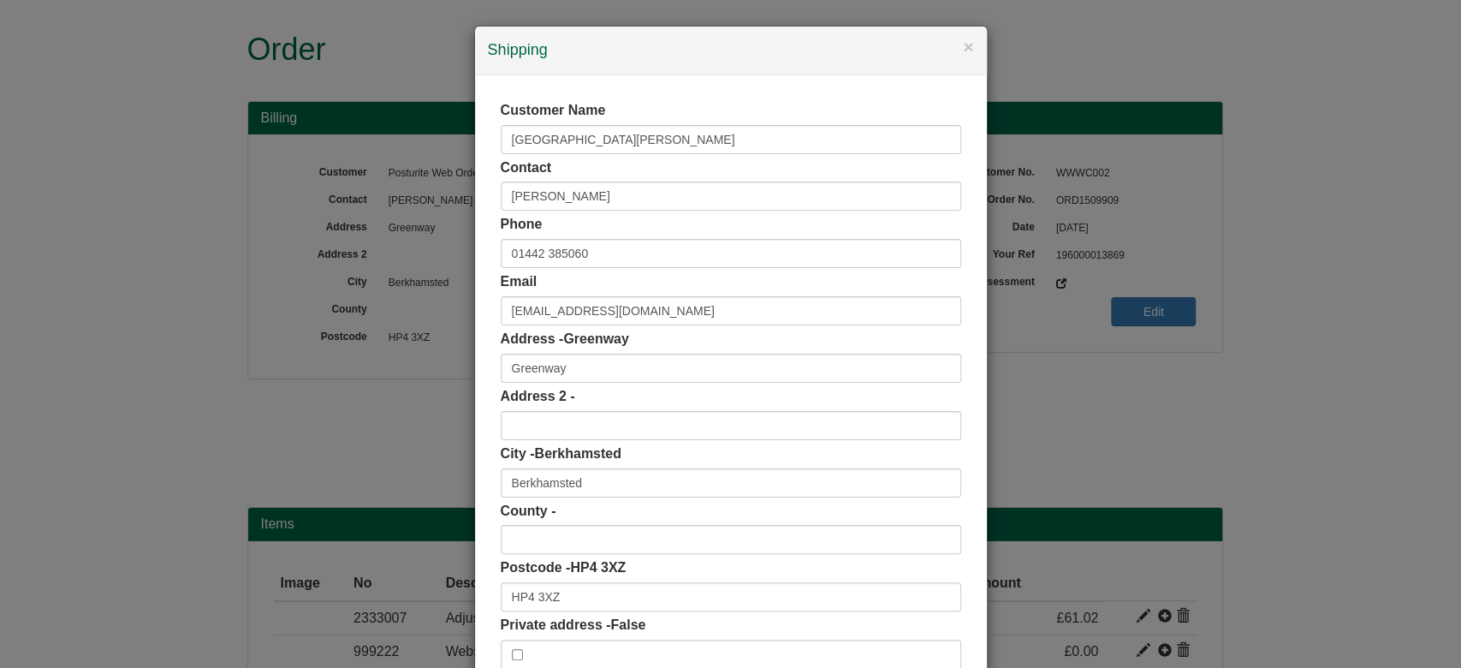
click at [662, 155] on div "Customer Name St Thomas More School Contact Marian Lally Phone 01442 385060 Ema…" at bounding box center [731, 385] width 461 height 568
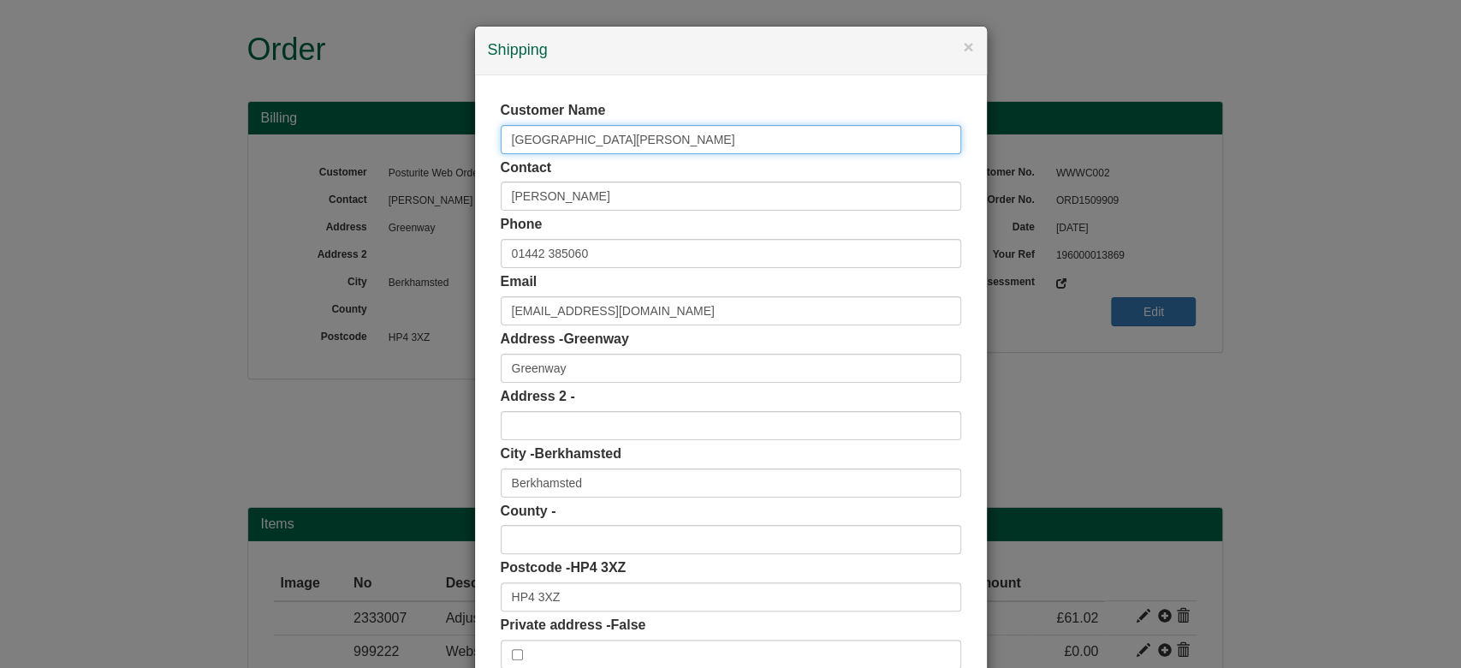
click at [649, 140] on input "St Thomas More School" at bounding box center [731, 139] width 461 height 29
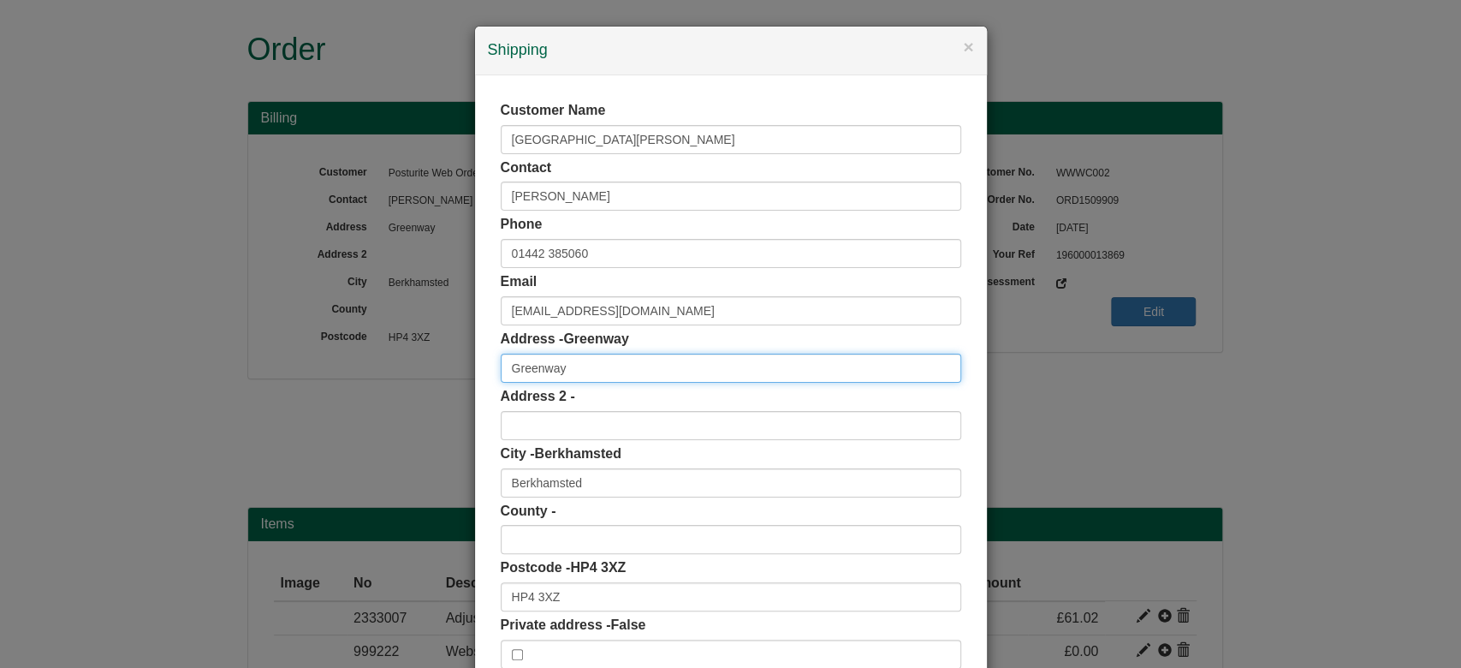
click at [509, 367] on input "Greenway" at bounding box center [731, 368] width 461 height 29
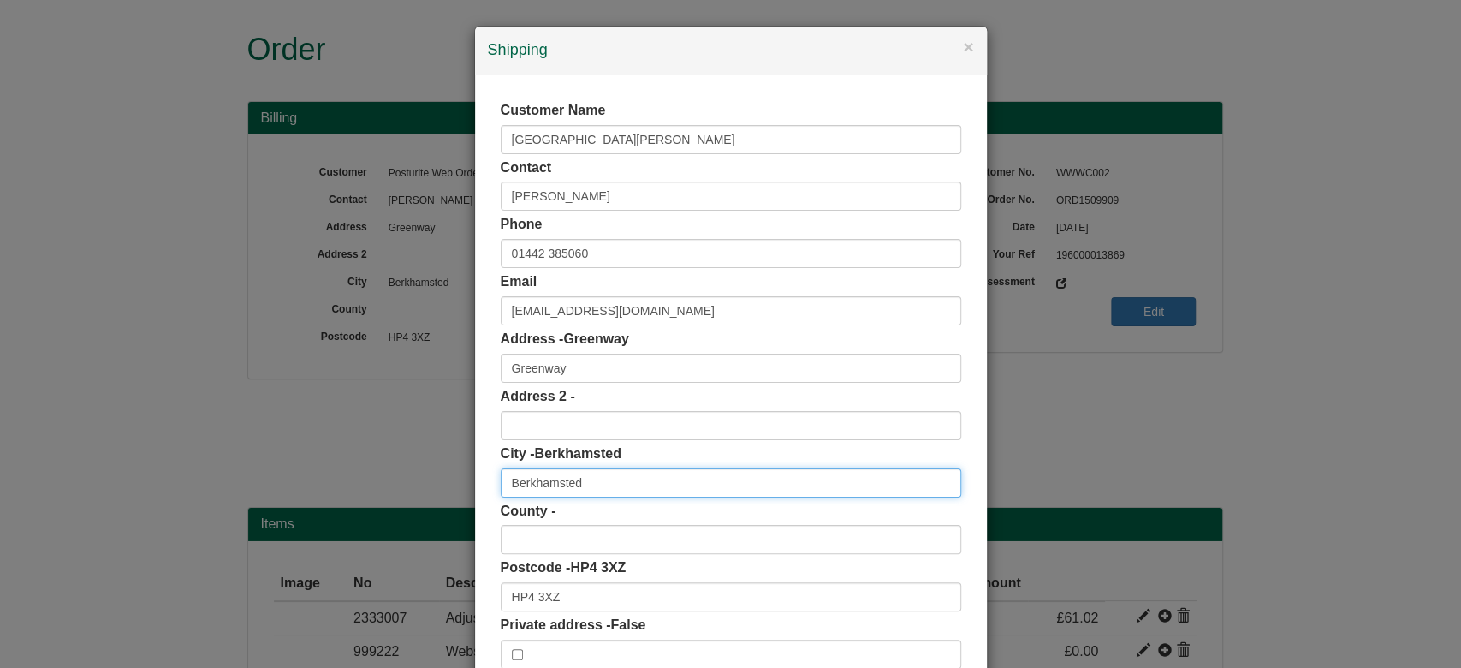
click at [534, 483] on input "Berkhamsted" at bounding box center [731, 482] width 461 height 29
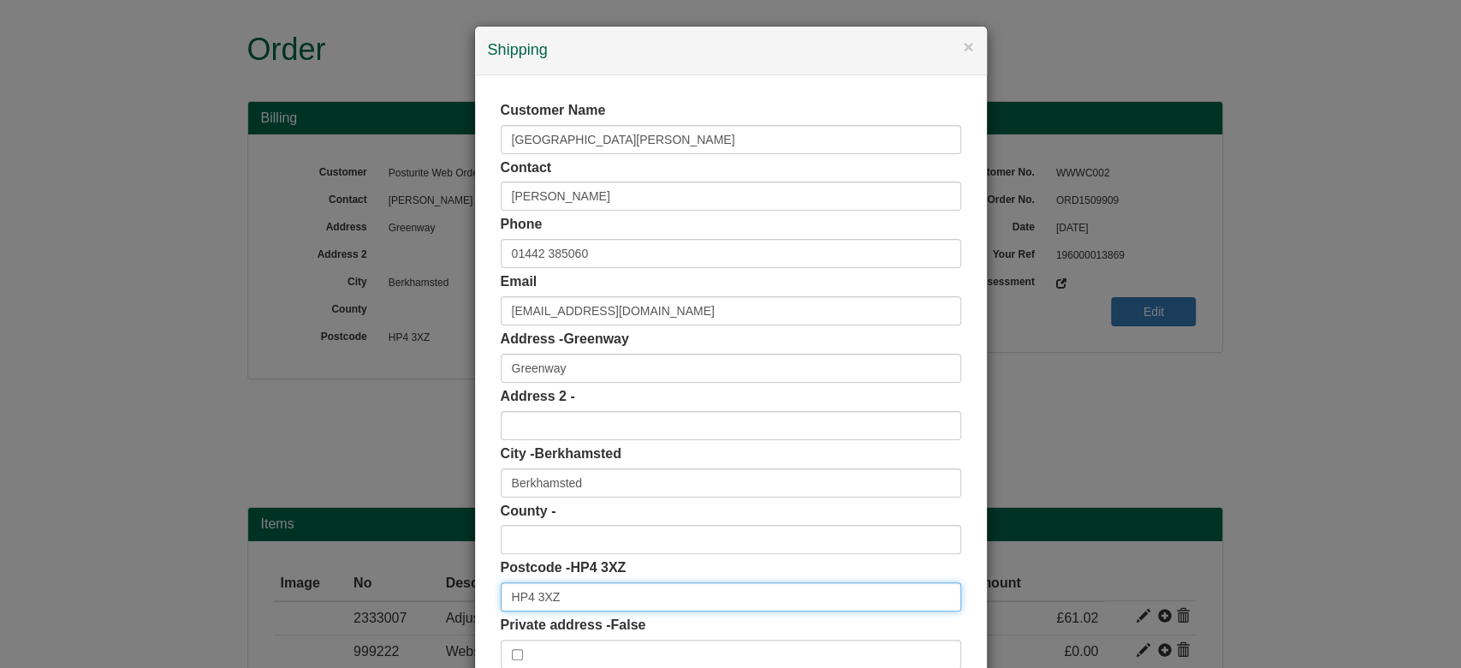
drag, startPoint x: 582, startPoint y: 599, endPoint x: 363, endPoint y: 597, distance: 219.2
click at [363, 597] on div "× Shipping Customer Name St Thomas More School Contact Marian Lally Phone 01442…" at bounding box center [730, 334] width 1461 height 668
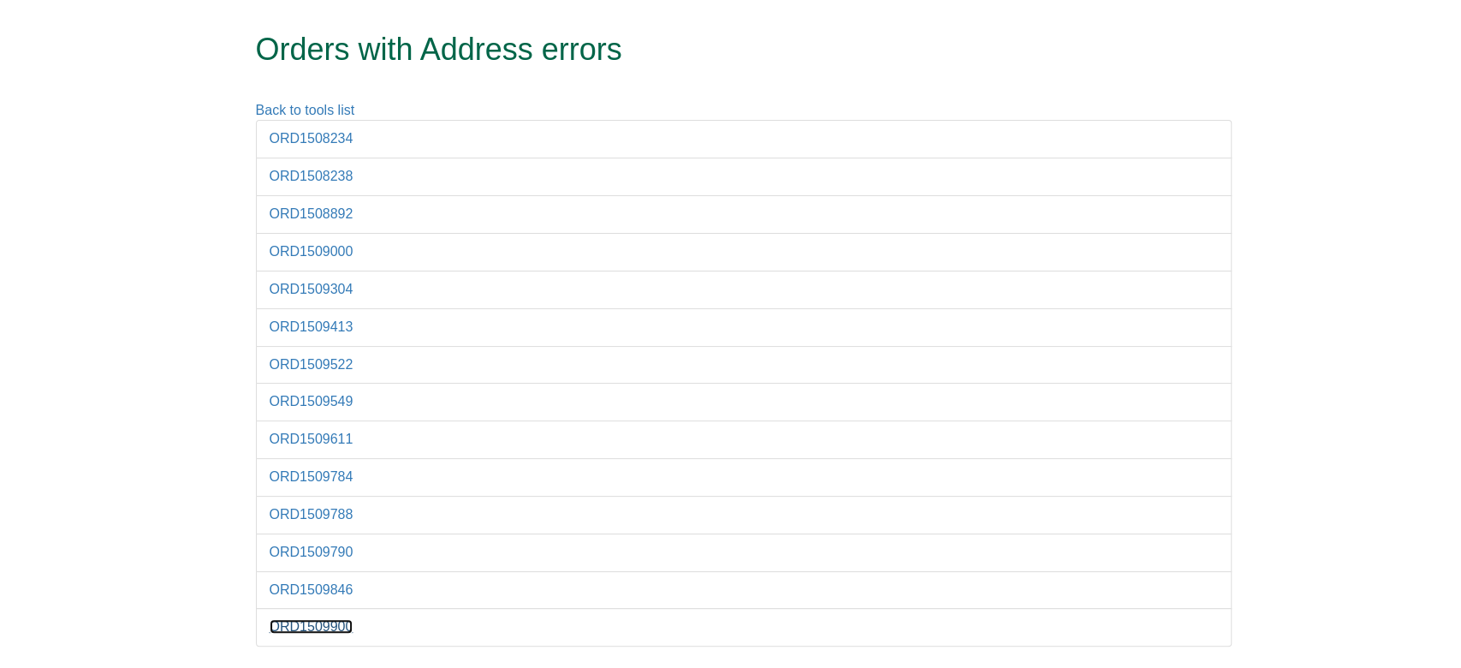
click at [329, 622] on link "ORD1509900" at bounding box center [312, 626] width 84 height 15
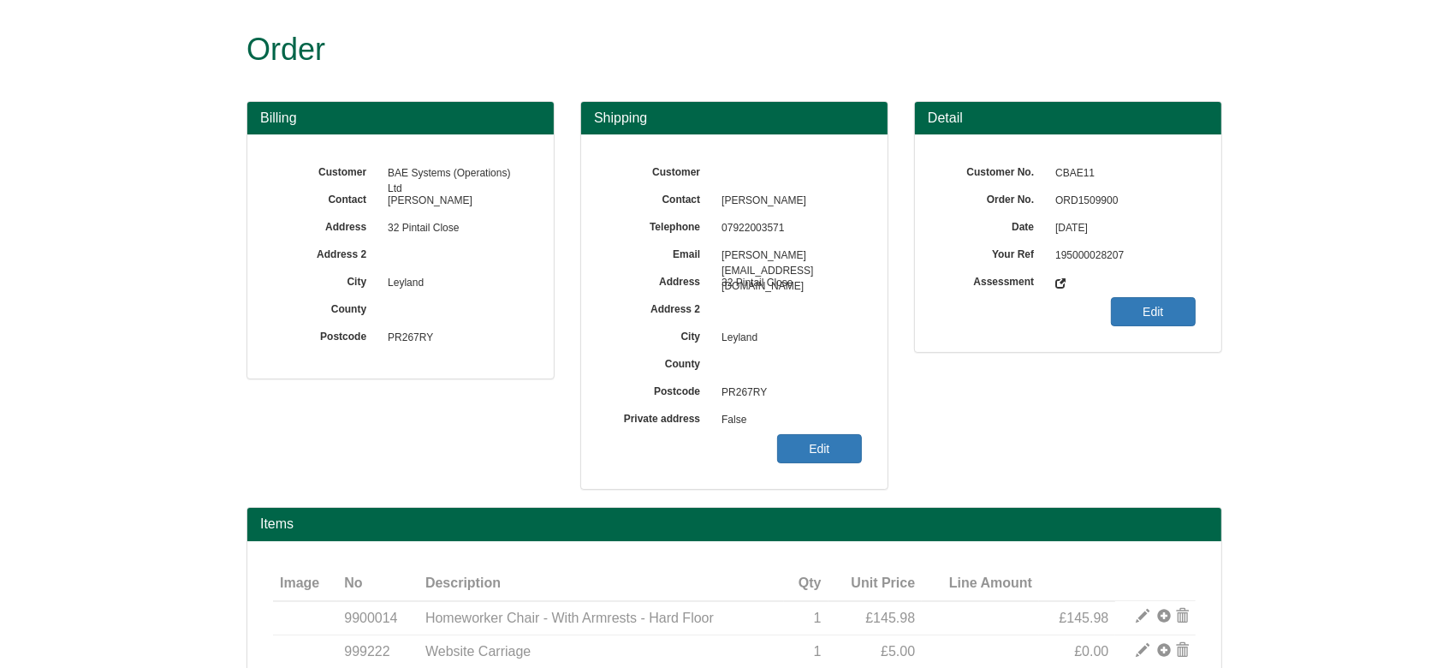
click at [1075, 204] on span "ORD1509900" at bounding box center [1121, 200] width 149 height 27
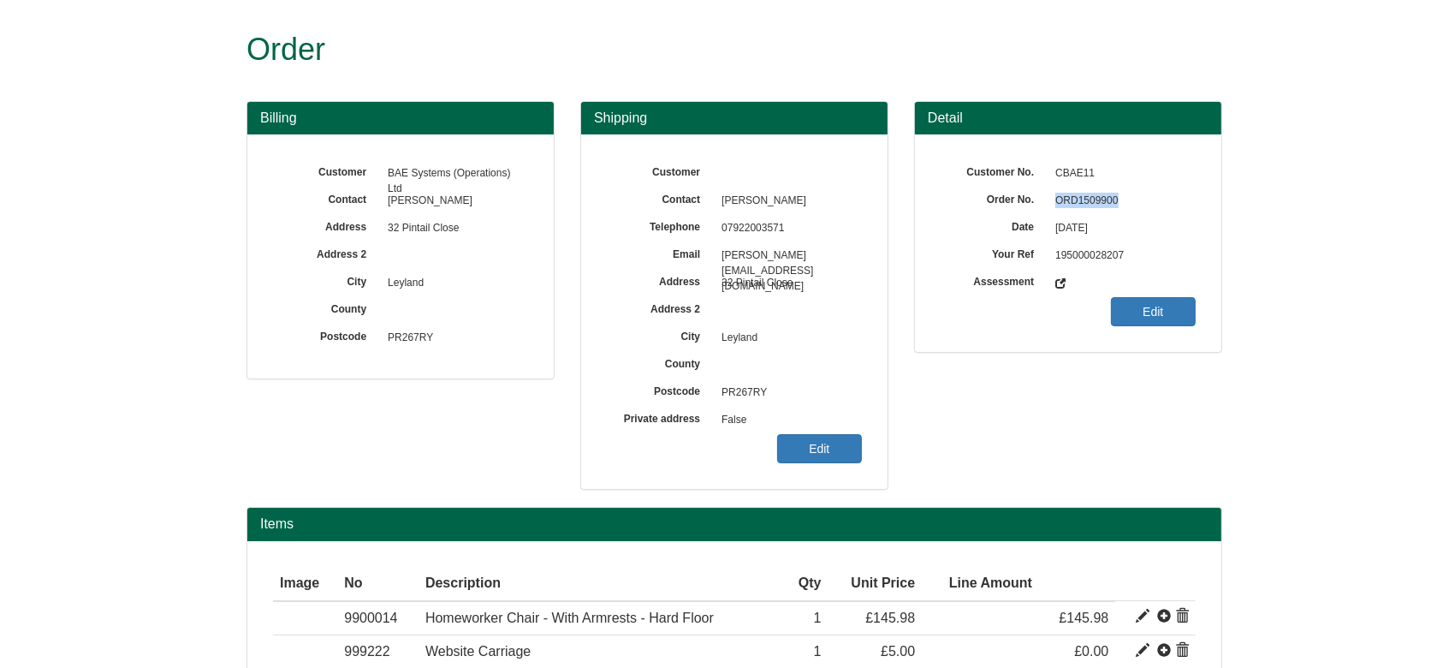
click at [1075, 204] on span "ORD1509900" at bounding box center [1121, 200] width 149 height 27
copy span "ORD1509900"
click at [806, 461] on link "Edit" at bounding box center [819, 448] width 85 height 29
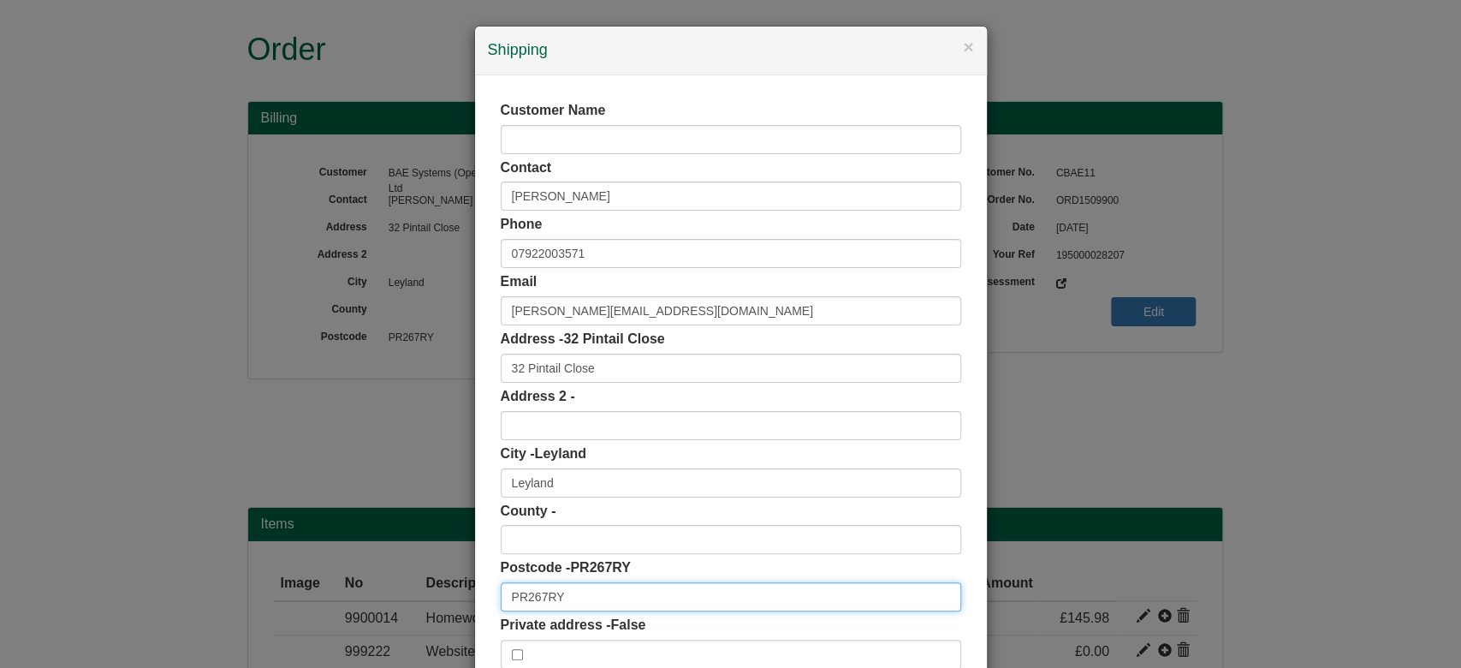
click at [523, 596] on input "PR267RY" at bounding box center [731, 596] width 461 height 29
click at [526, 598] on input "PR267RY" at bounding box center [731, 596] width 461 height 29
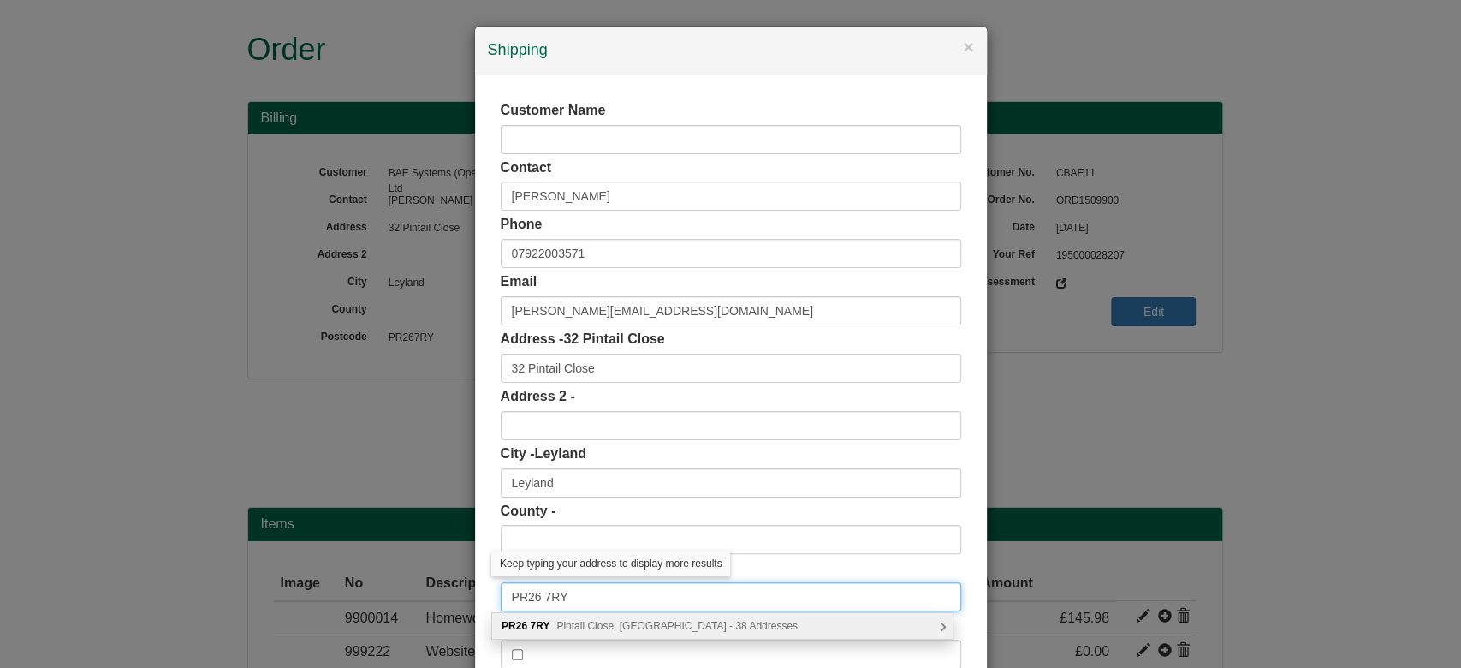
type input "PR26 7RY"
click at [608, 622] on span "Pintail Close, Leyland - 38 Addresses" at bounding box center [676, 626] width 241 height 12
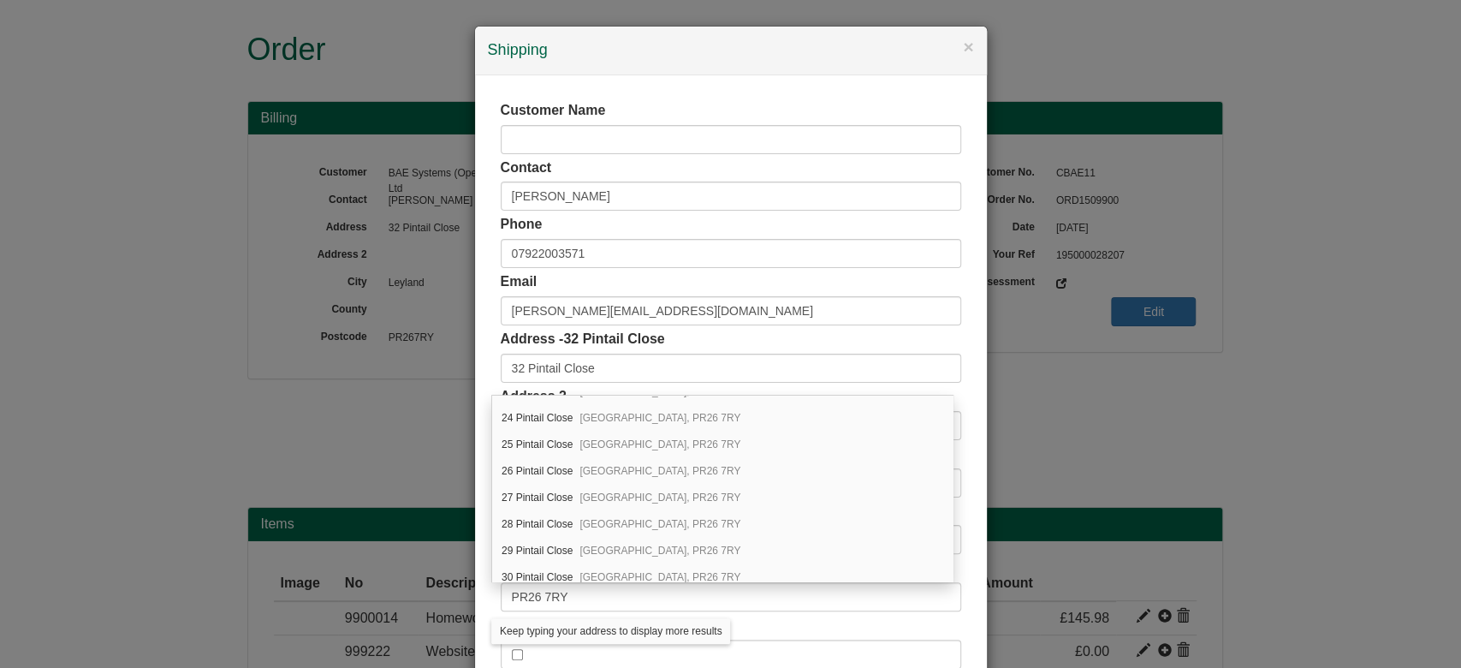
scroll to position [609, 0]
click at [758, 560] on div "32 Pintail Close Leyland, PR26 7RY" at bounding box center [722, 569] width 461 height 27
type input "Lancashire"
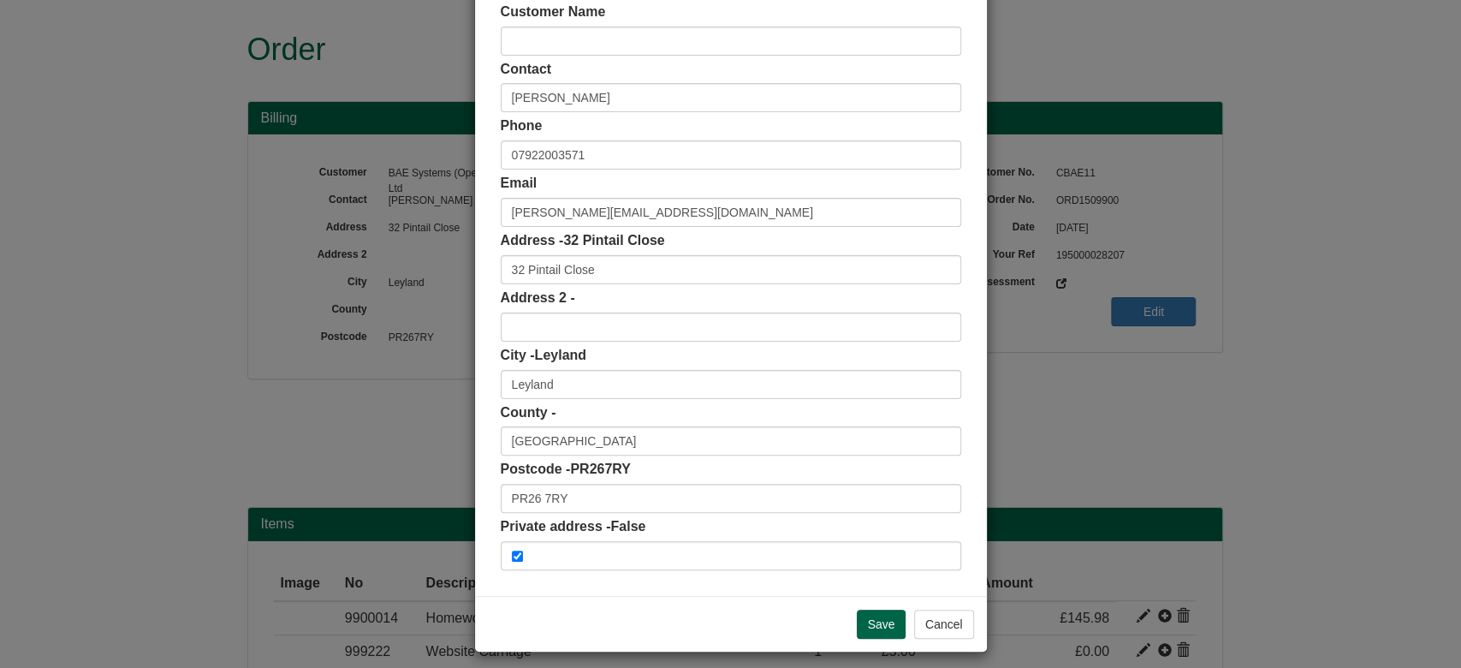
scroll to position [96, 0]
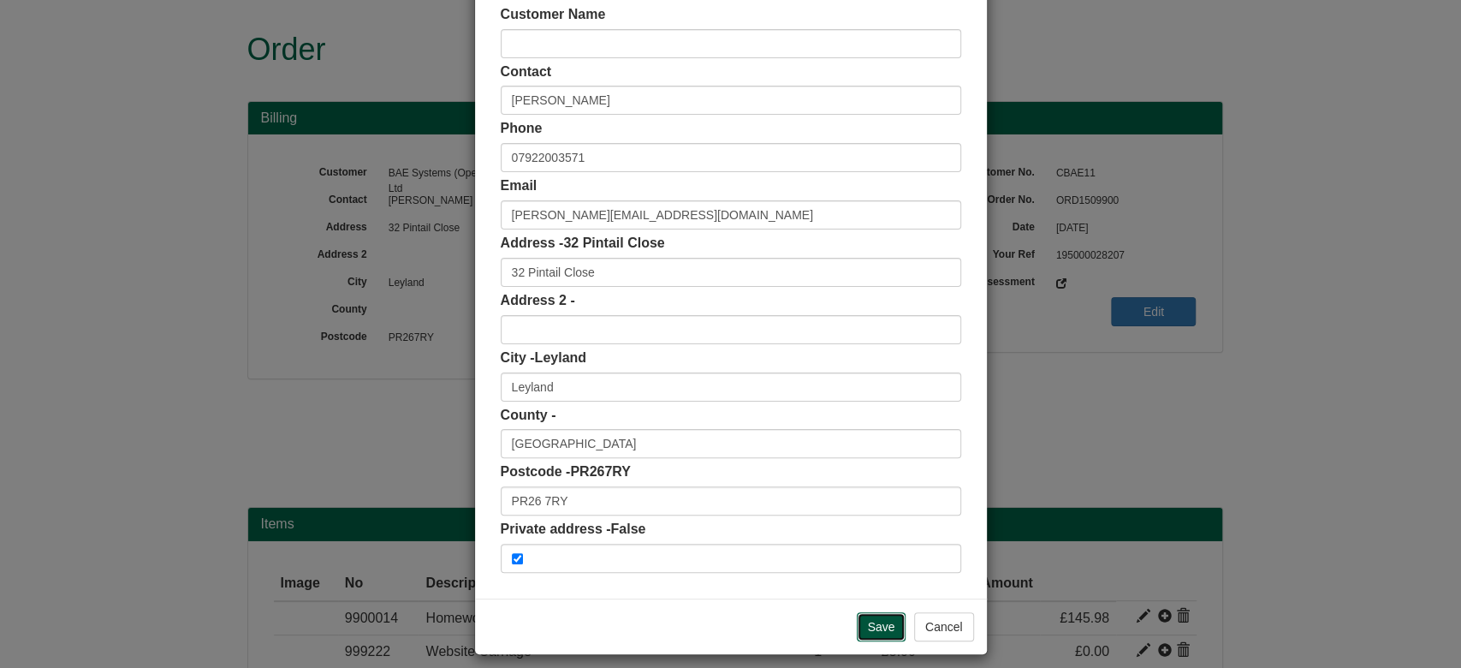
click at [861, 637] on input "Save" at bounding box center [882, 626] width 50 height 29
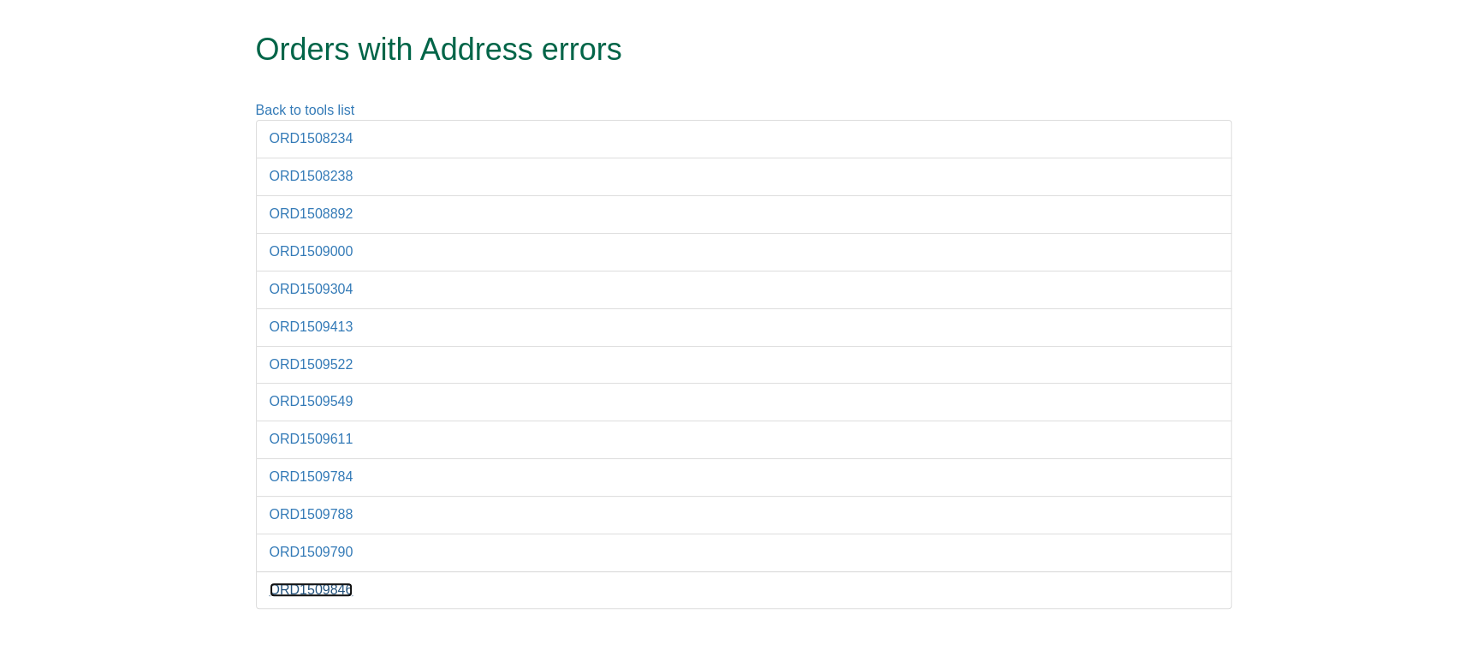
click at [342, 590] on link "ORD1509846" at bounding box center [312, 589] width 84 height 15
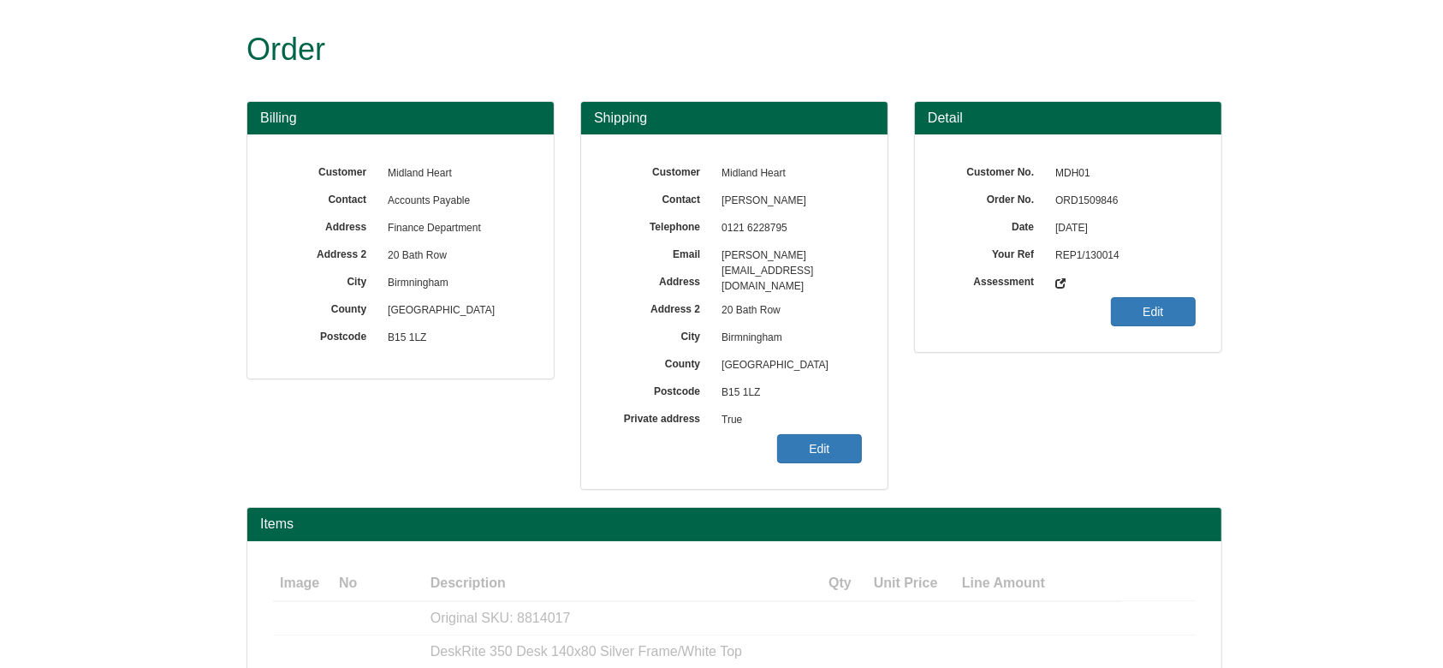
click at [1086, 198] on span "ORD1509846" at bounding box center [1121, 200] width 149 height 27
copy span "ORD1509846"
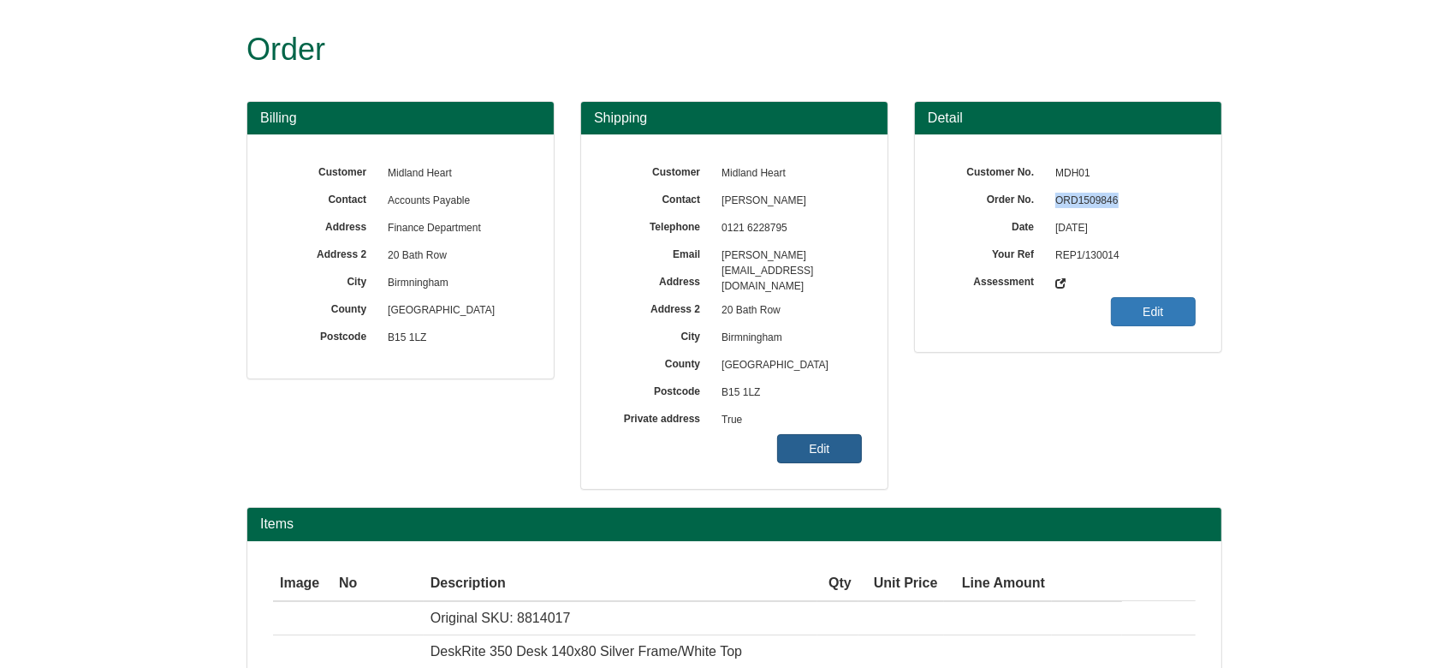
click at [842, 447] on link "Edit" at bounding box center [819, 448] width 85 height 29
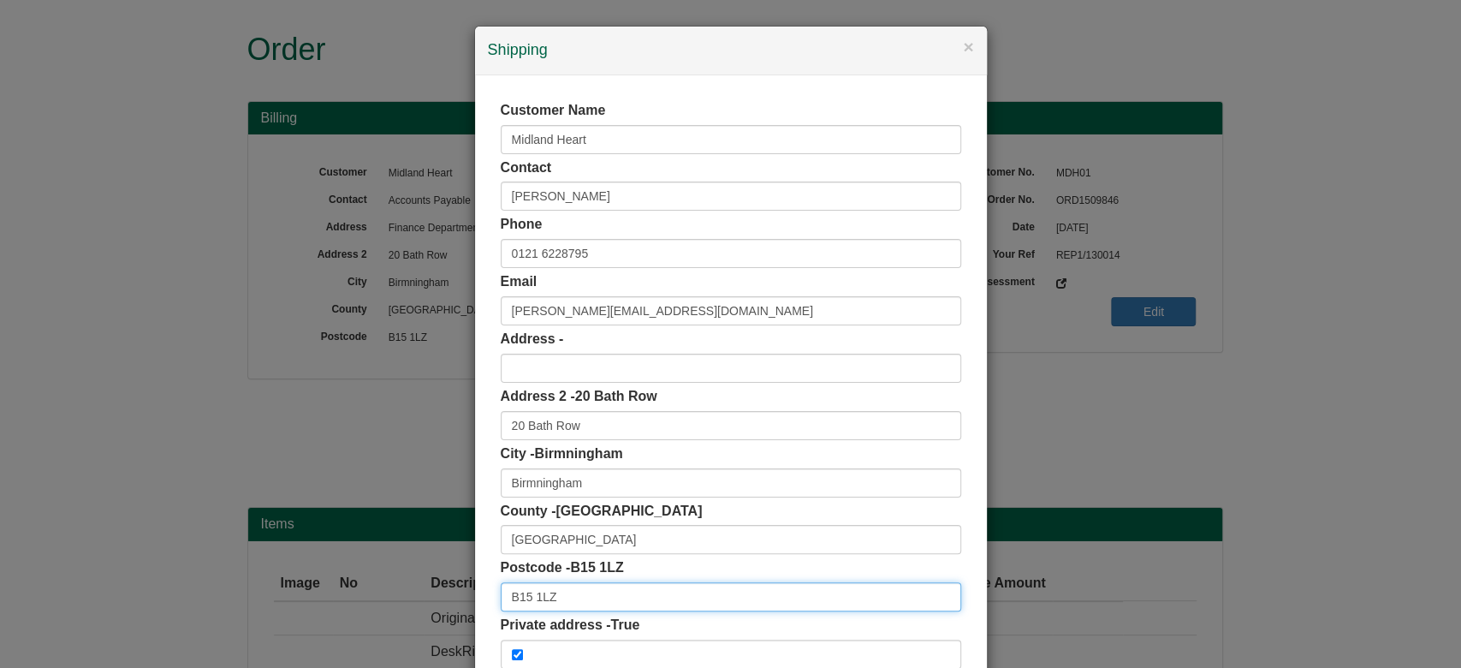
drag, startPoint x: 591, startPoint y: 586, endPoint x: 402, endPoint y: 573, distance: 188.8
click at [402, 573] on div "× Shipping Customer Name Midland Heart Contact [PERSON_NAME] Phone [PHONE_NUMBE…" at bounding box center [730, 334] width 1461 height 668
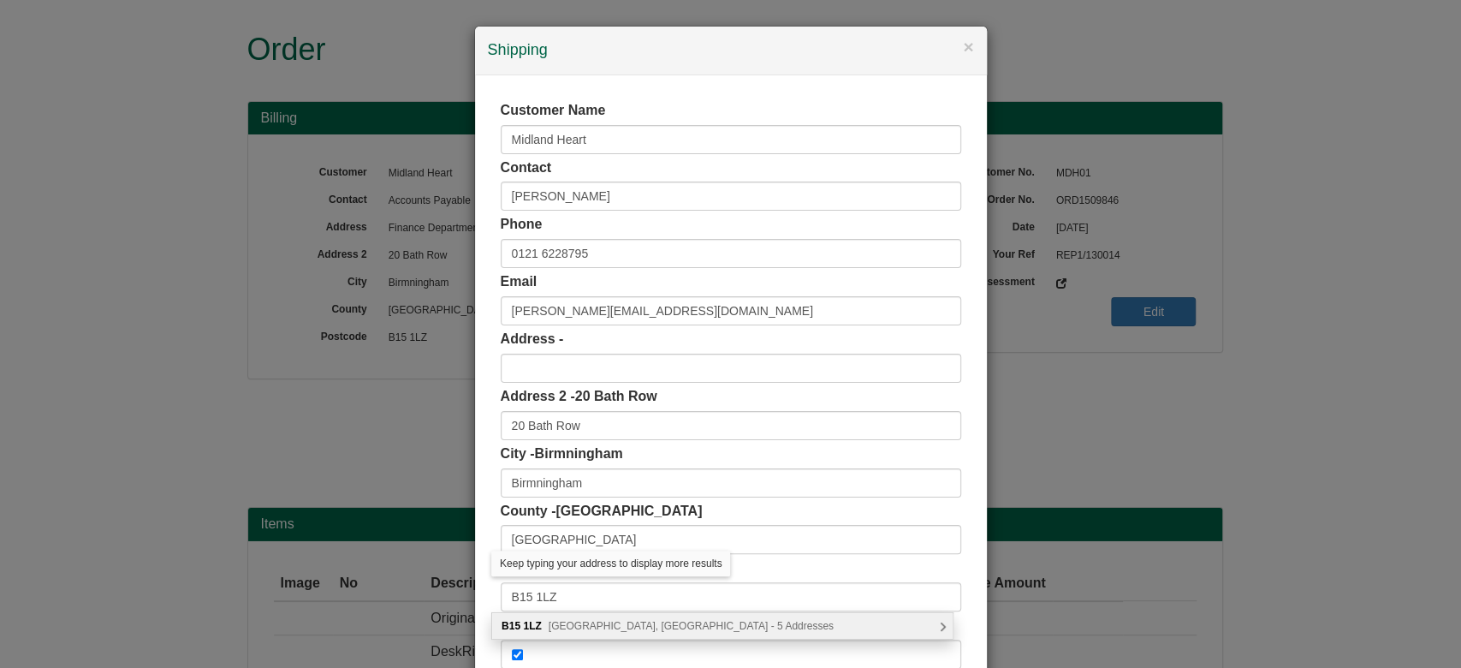
click at [645, 633] on div "B15 [STREET_ADDRESS] - 5 Addresses" at bounding box center [722, 626] width 461 height 26
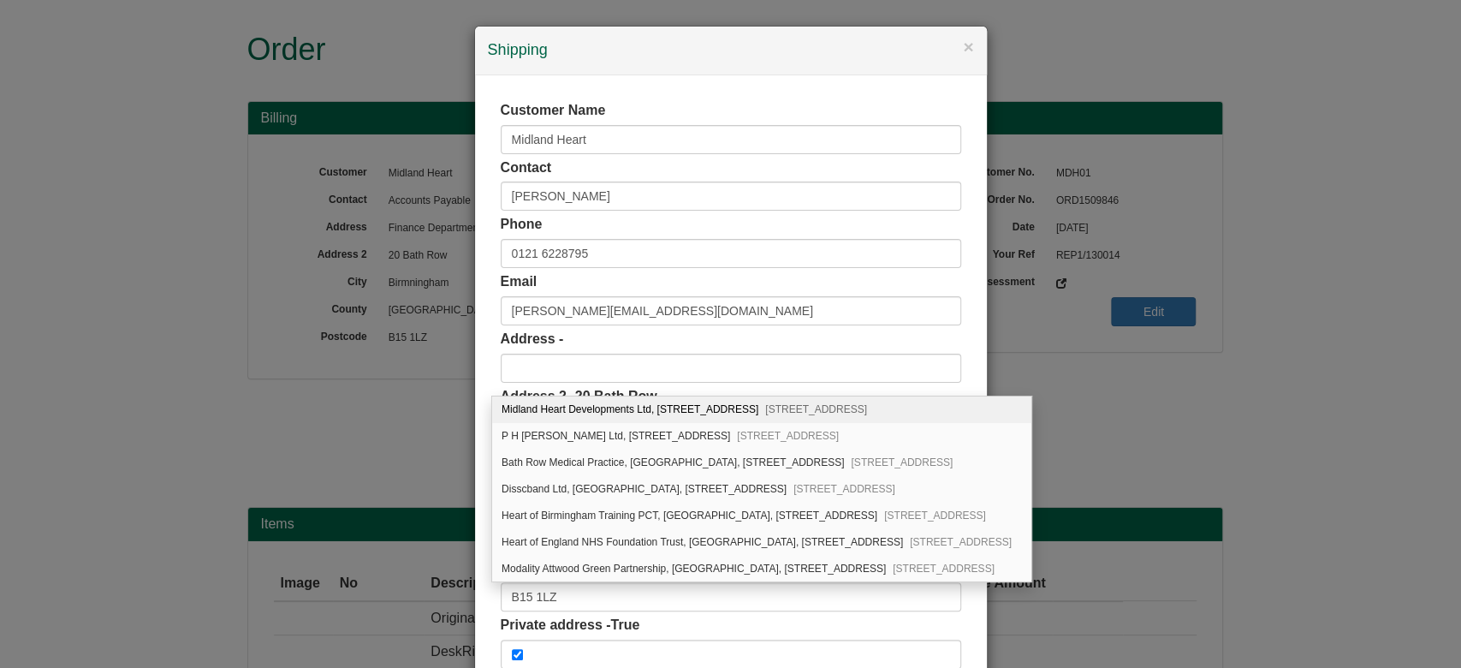
click at [698, 409] on div "Midland Heart Developments Ltd, [STREET_ADDRESS]" at bounding box center [761, 409] width 539 height 27
type input "Midland Heart Developments Ltd"
type input "[GEOGRAPHIC_DATA]"
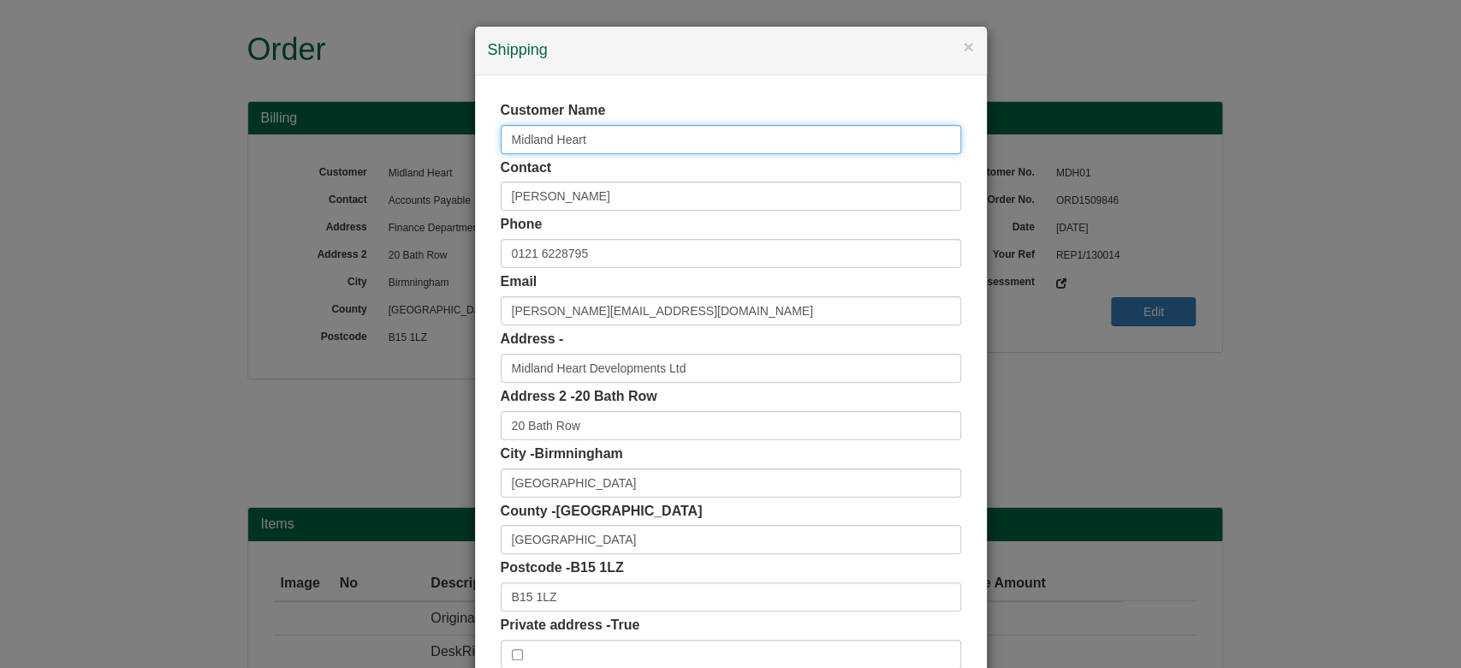
drag, startPoint x: 600, startPoint y: 128, endPoint x: 466, endPoint y: 110, distance: 135.6
click at [475, 110] on div "Customer Name Midland Heart Contact [PERSON_NAME] Phone [PHONE_NUMBER] Email [P…" at bounding box center [731, 384] width 512 height 619
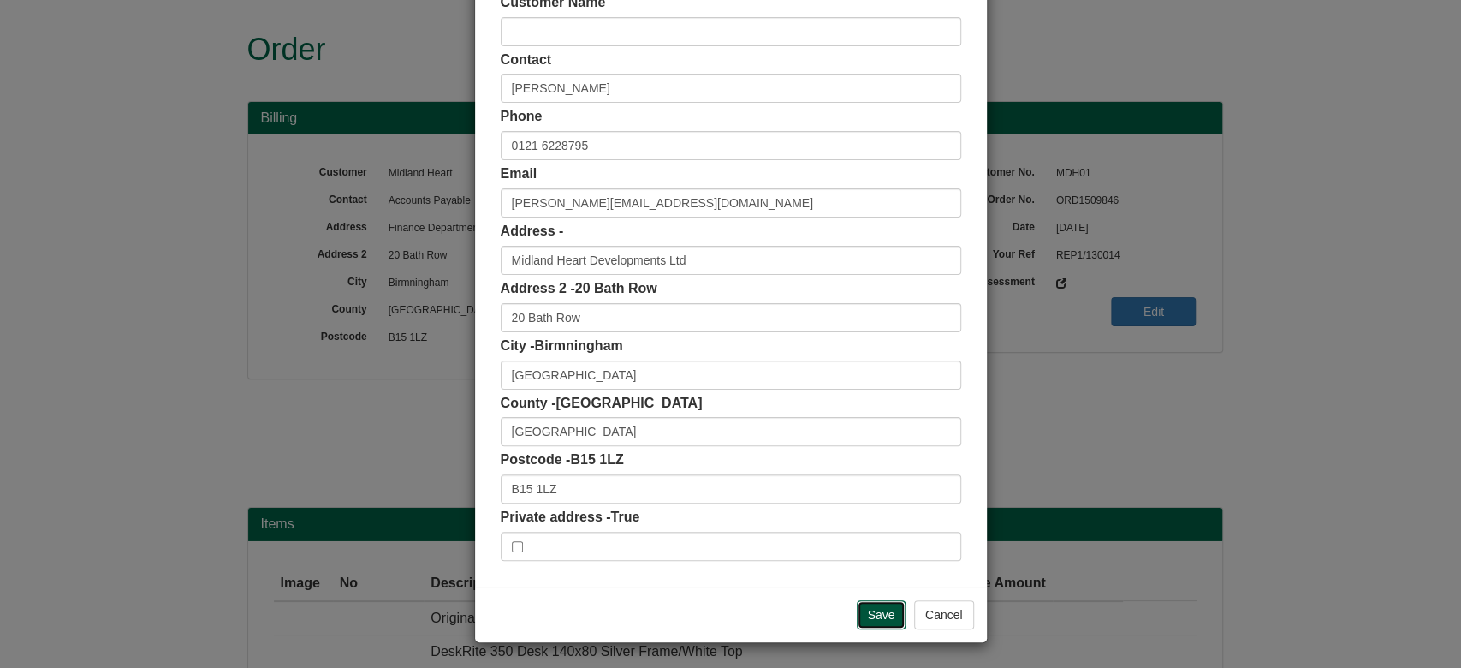
click at [857, 606] on input "Save" at bounding box center [882, 614] width 50 height 29
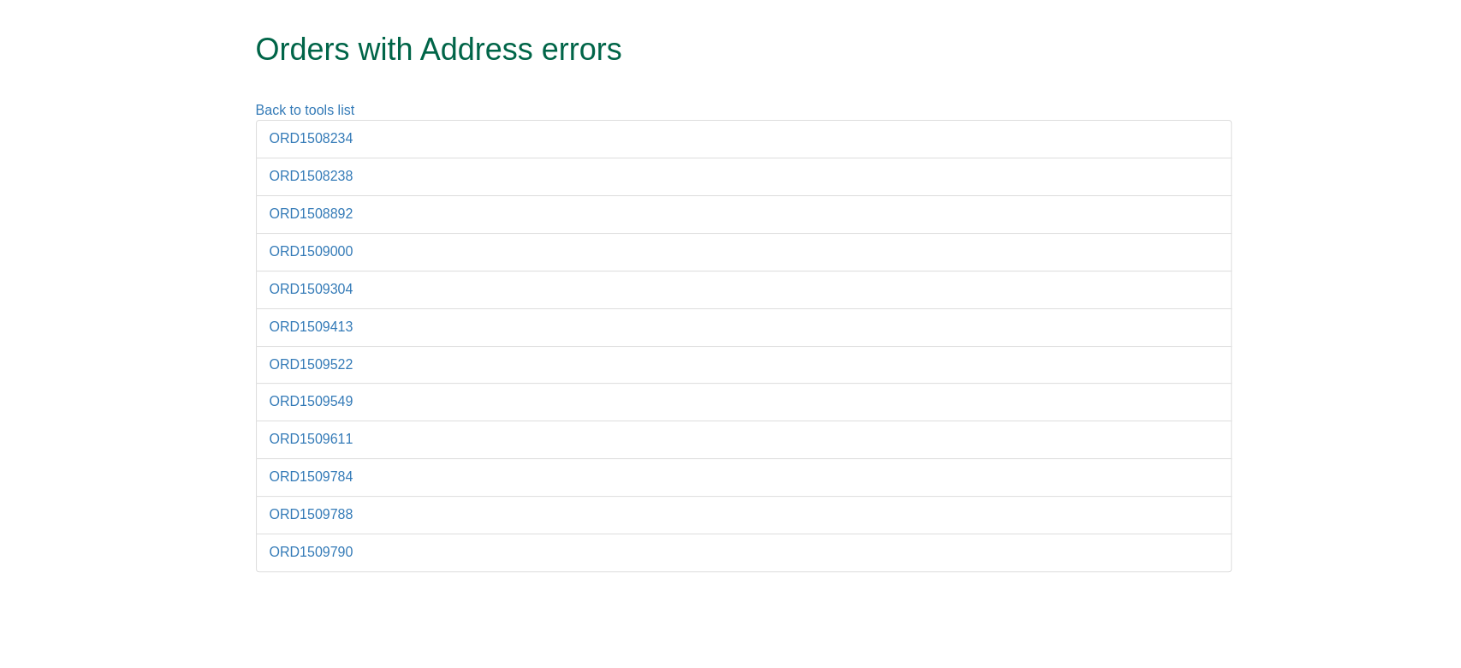
click at [286, 558] on li "ORD1509790" at bounding box center [744, 552] width 976 height 39
click at [279, 549] on link "ORD1509790" at bounding box center [312, 551] width 84 height 15
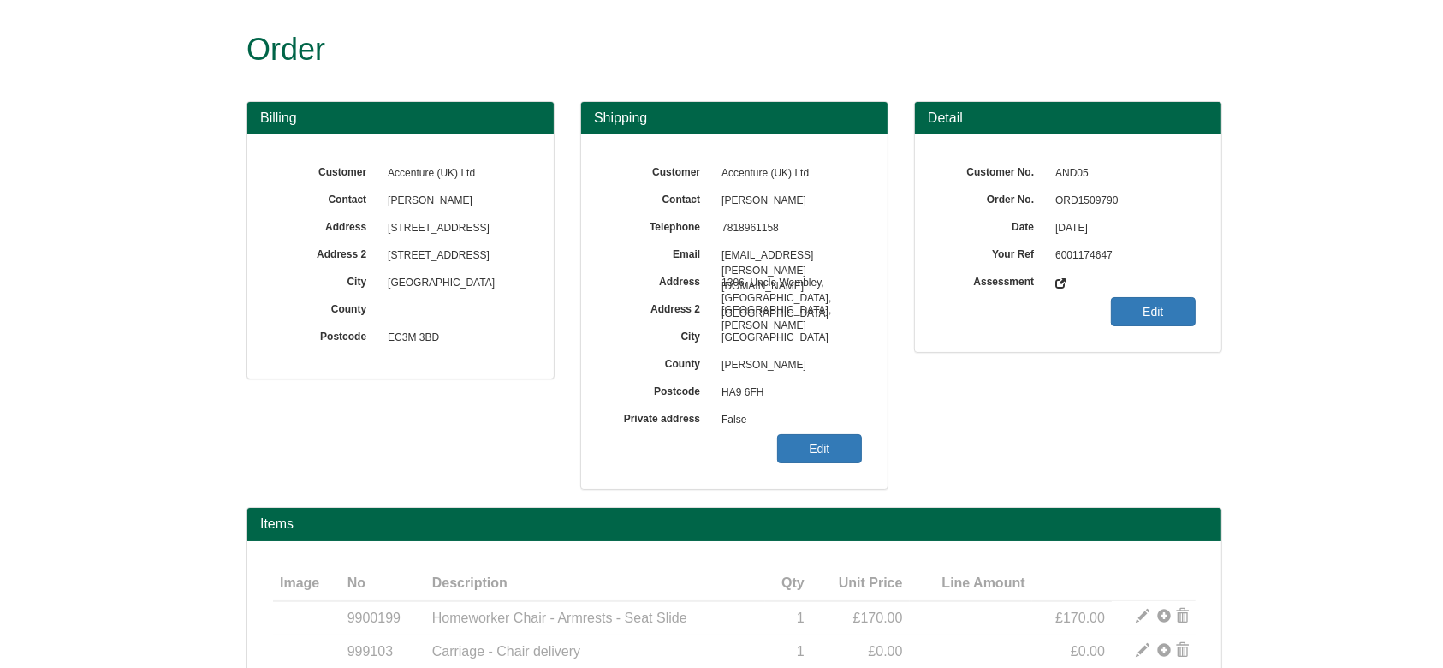
click at [1103, 195] on span "ORD1509790" at bounding box center [1121, 200] width 149 height 27
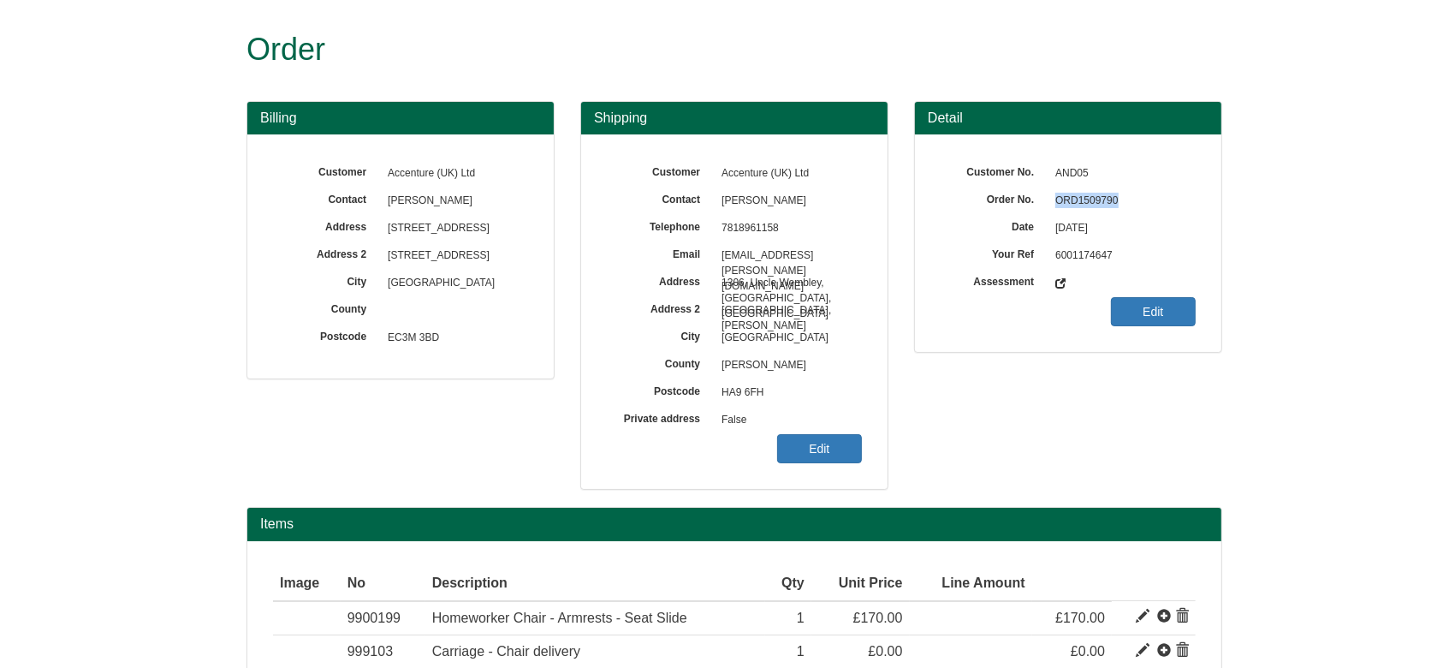
copy span "ORD1509790"
